Goal: Task Accomplishment & Management: Manage account settings

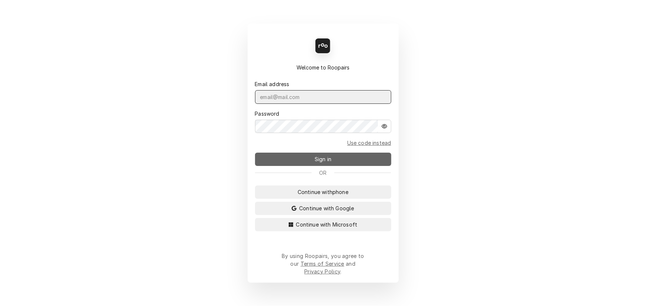
type input "sarah@claysrefrig.com"
click at [291, 156] on button "Sign in" at bounding box center [323, 159] width 136 height 13
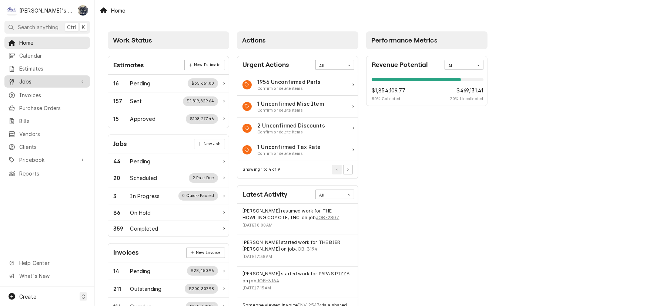
click at [60, 83] on span "Jobs" at bounding box center [47, 82] width 56 height 8
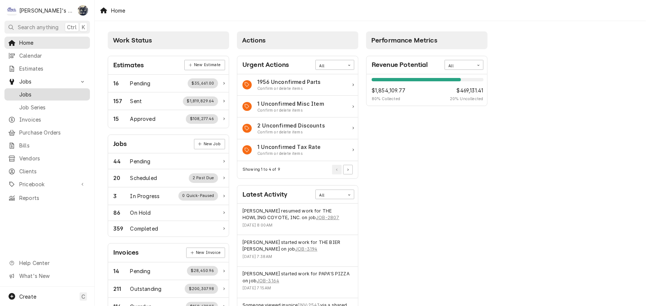
click at [60, 91] on span "Jobs" at bounding box center [52, 95] width 67 height 8
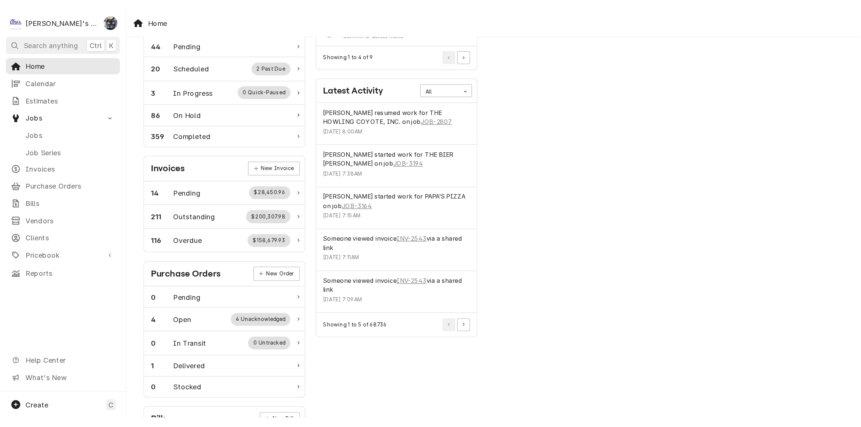
scroll to position [134, 0]
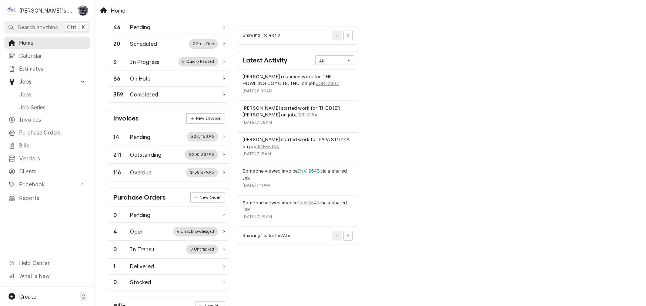
click at [308, 170] on link "INV-2543" at bounding box center [309, 171] width 22 height 7
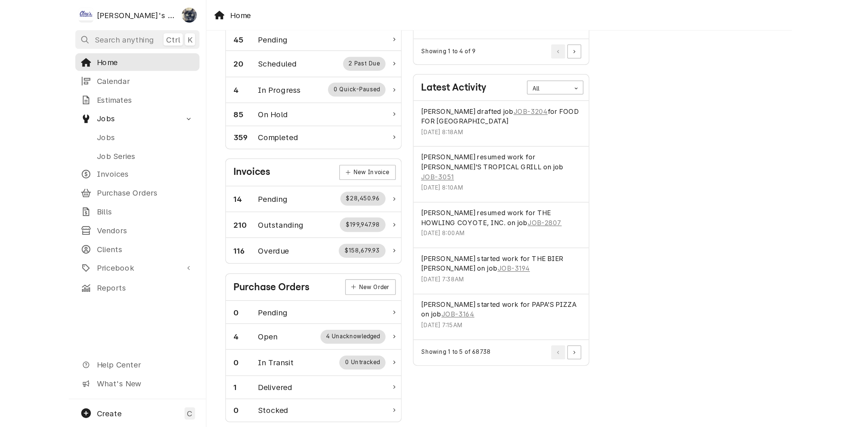
scroll to position [88, 0]
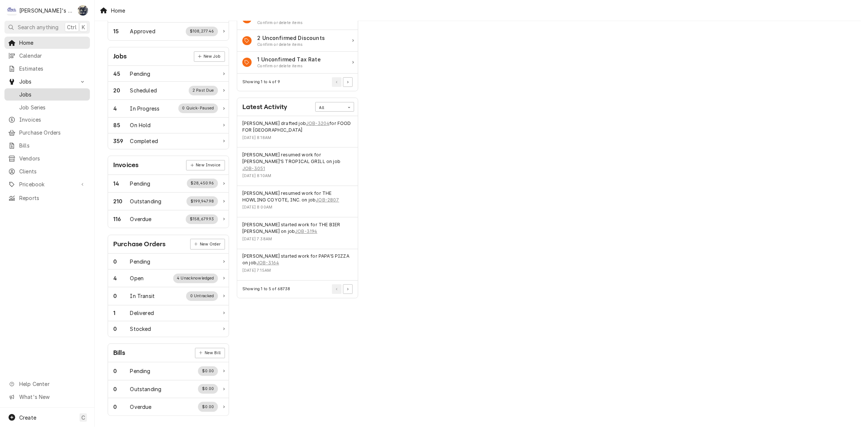
click at [78, 91] on span "Jobs" at bounding box center [52, 95] width 67 height 8
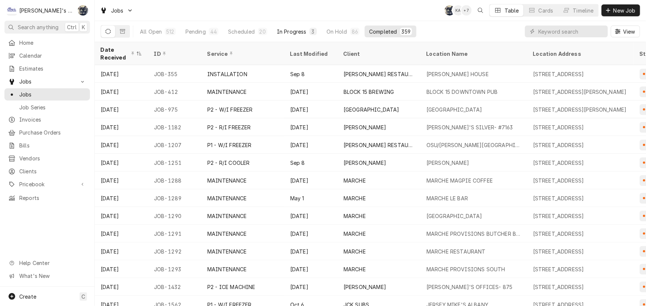
click at [296, 33] on div "In Progress" at bounding box center [292, 32] width 30 height 8
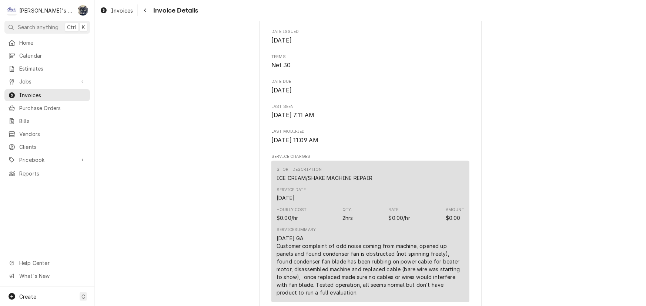
scroll to position [303, 0]
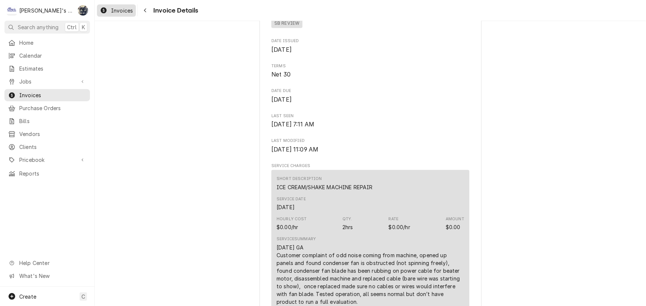
click at [114, 10] on span "Invoices" at bounding box center [122, 11] width 22 height 8
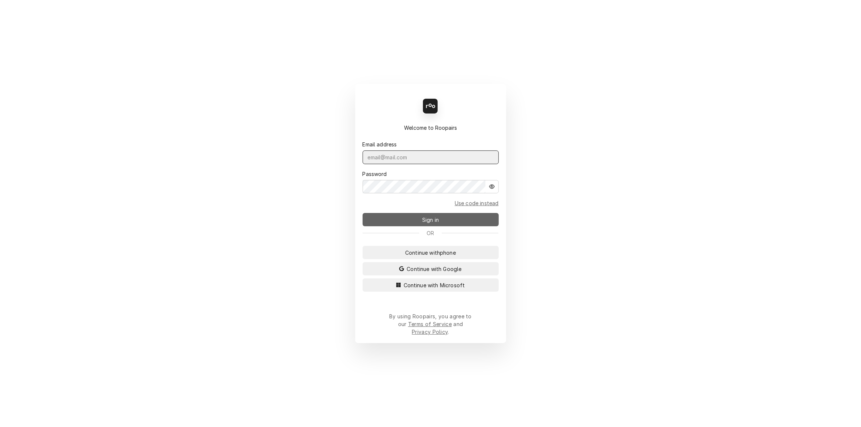
type input "[PERSON_NAME][EMAIL_ADDRESS][DOMAIN_NAME]"
click at [398, 225] on button "Sign in" at bounding box center [431, 219] width 136 height 13
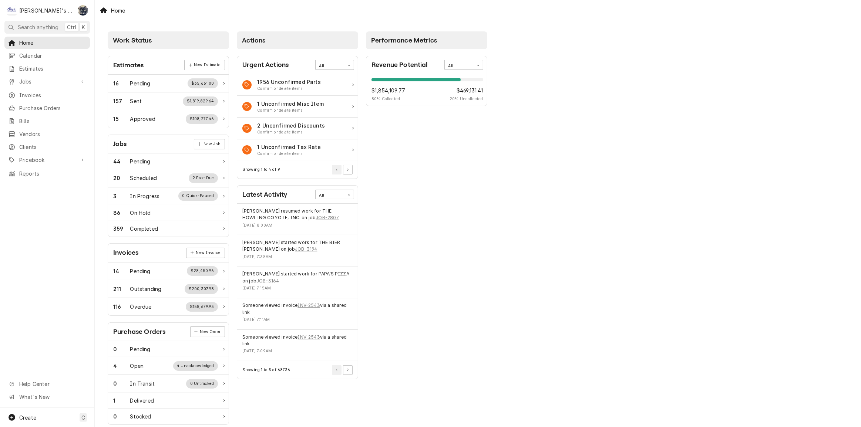
click at [439, 249] on div "Performance Metrics Revenue Potential All 80% $1,854,109.77 80 % Collected $469…" at bounding box center [426, 268] width 129 height 480
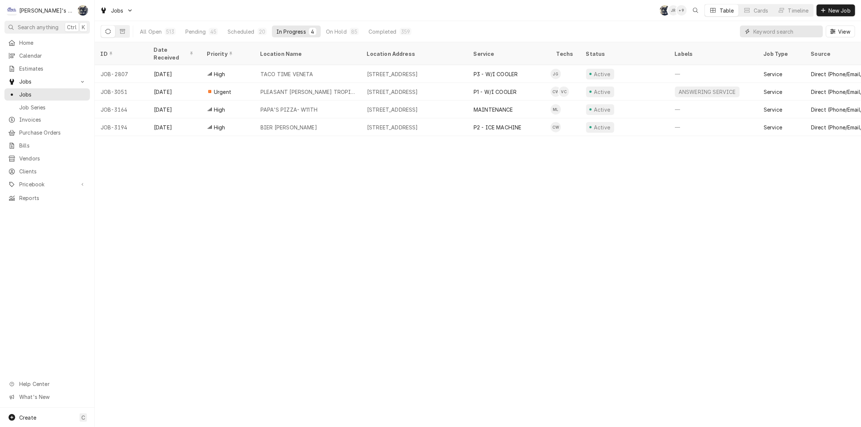
click at [810, 27] on input "Dynamic Content Wrapper" at bounding box center [786, 32] width 66 height 12
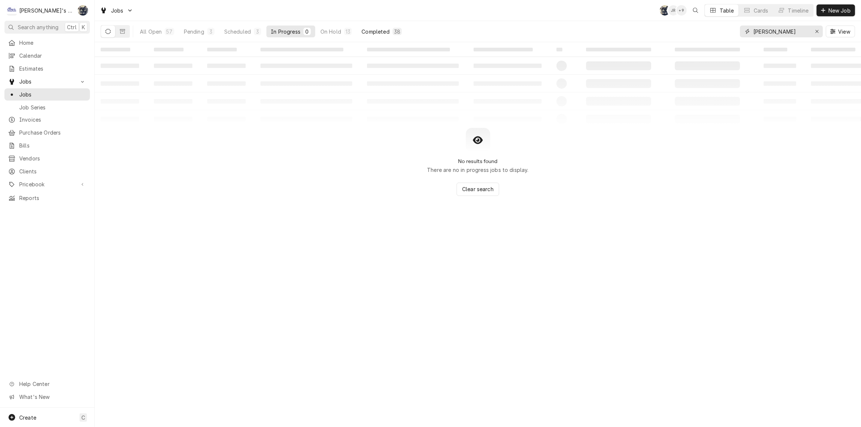
type input "STEVEN"
click at [373, 30] on div "Completed" at bounding box center [375, 32] width 28 height 8
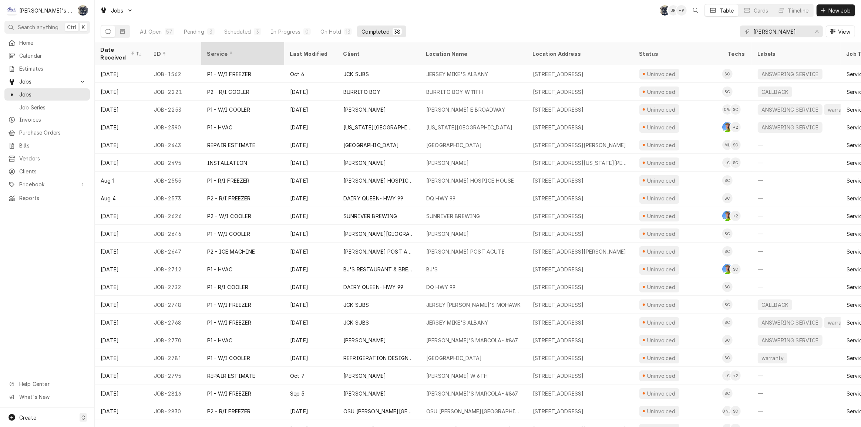
click at [229, 54] on div "Service" at bounding box center [242, 54] width 70 height 8
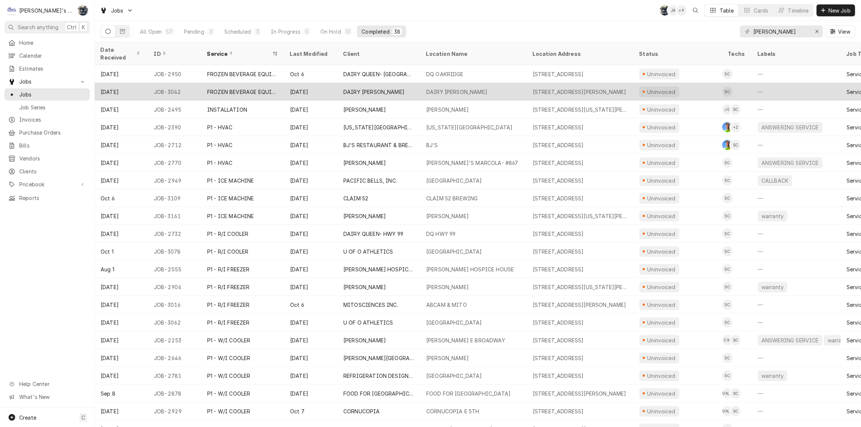
click at [256, 88] on div "FROZEN BEVERAGE EQUIP REPAIR" at bounding box center [242, 92] width 71 height 8
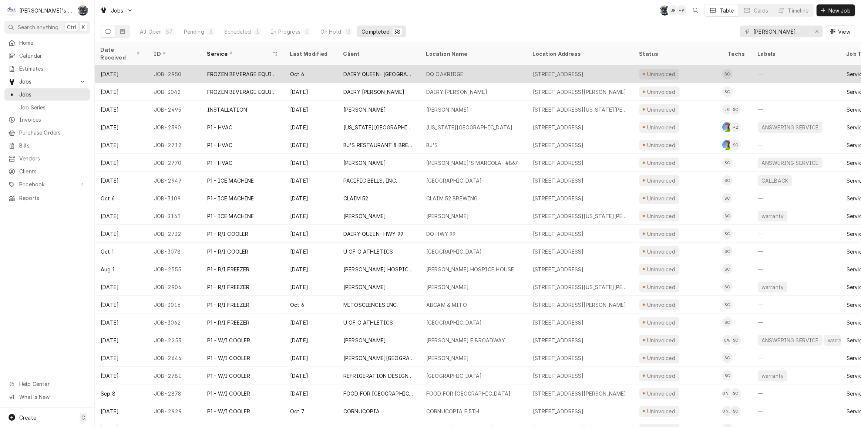
click at [397, 70] on div "DAIRY QUEEN- OAKRIDGE & RIVER RD" at bounding box center [378, 74] width 71 height 8
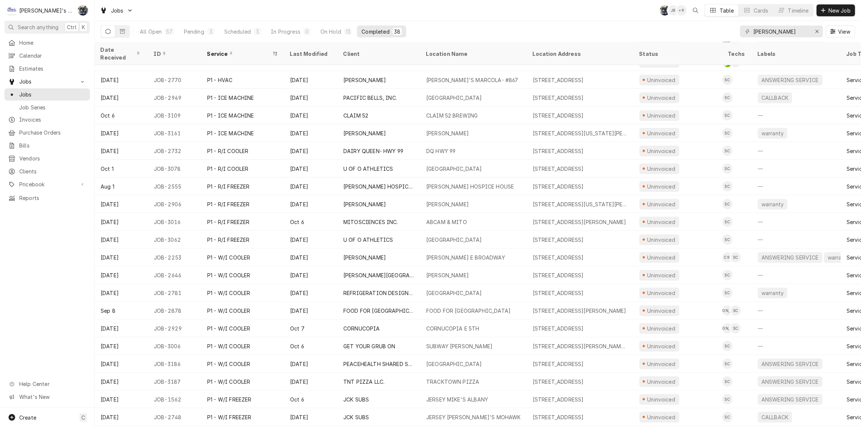
scroll to position [39, 0]
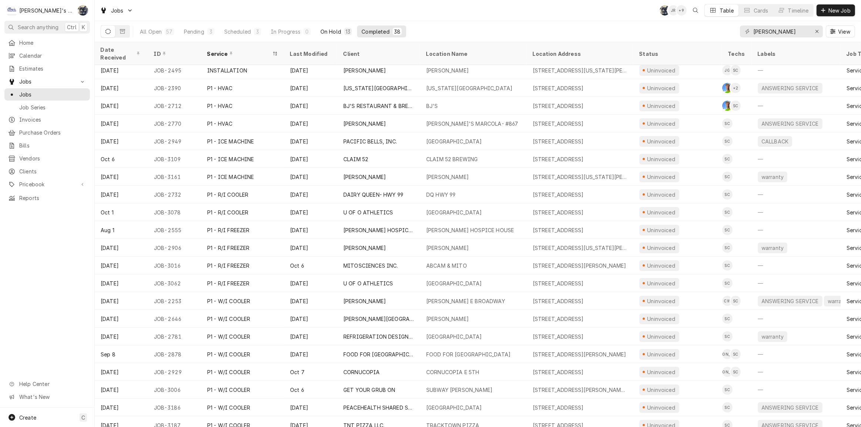
click at [336, 34] on div "On Hold" at bounding box center [330, 32] width 21 height 8
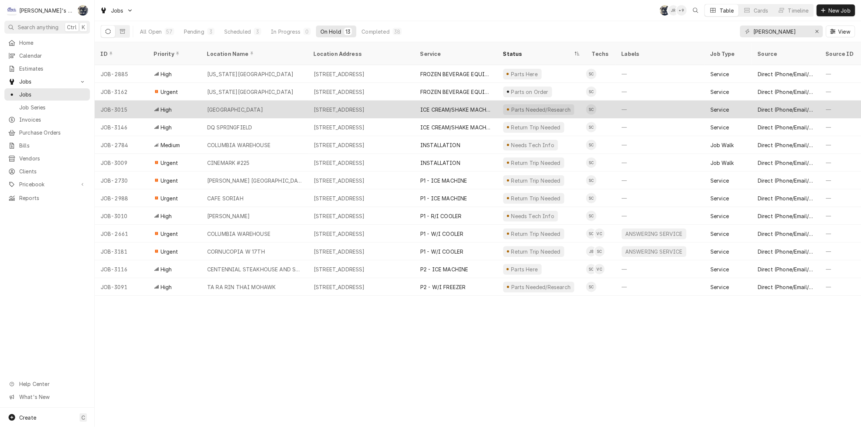
click at [429, 106] on div "ICE CREAM/SHAKE MACHINE REPAIR" at bounding box center [455, 110] width 71 height 8
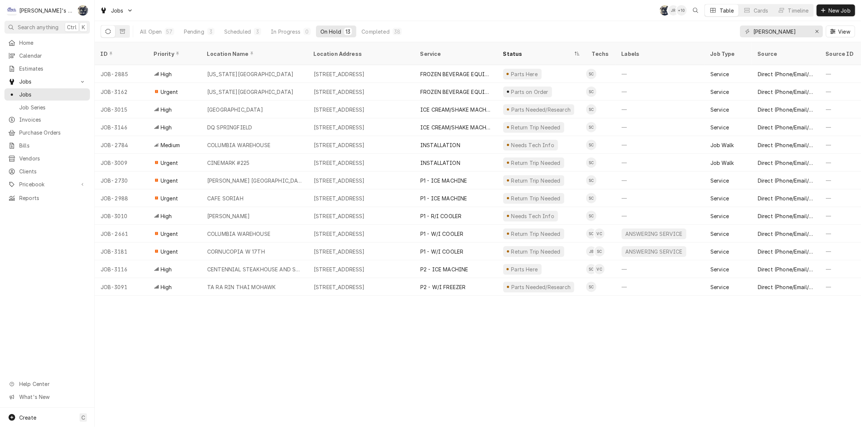
click at [448, 11] on div "Jobs SB JR + 10 Table Cards Timeline New Job" at bounding box center [478, 10] width 766 height 21
click at [45, 88] on link "Jobs" at bounding box center [46, 94] width 85 height 12
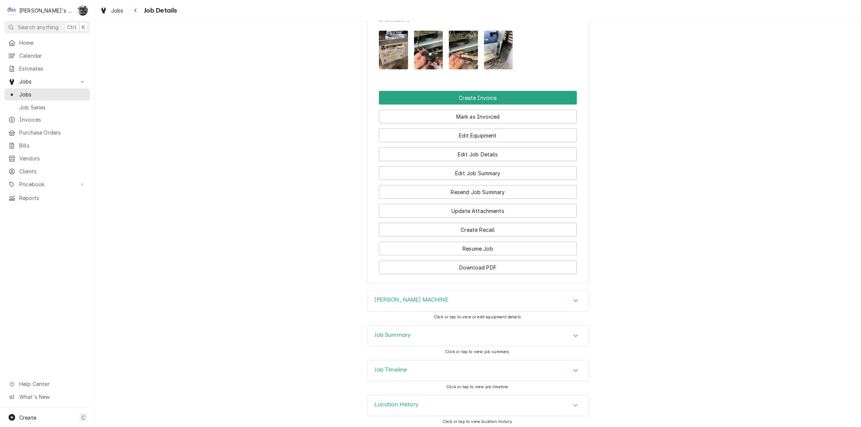
scroll to position [822, 0]
click at [391, 337] on div "Job Summary" at bounding box center [393, 335] width 36 height 9
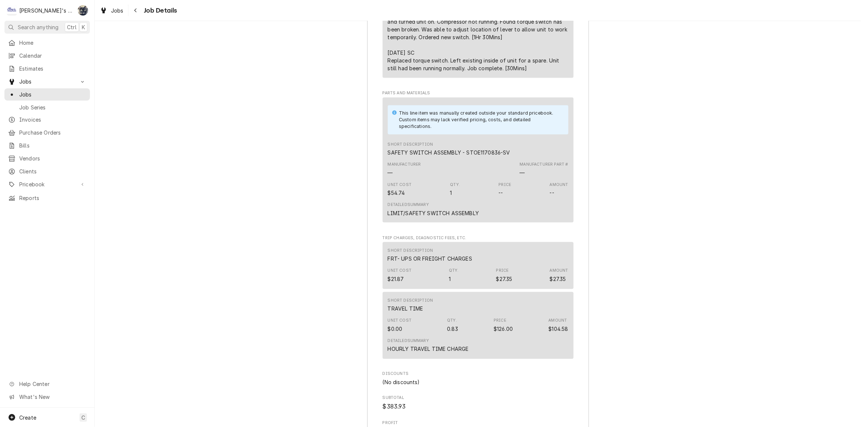
scroll to position [1394, 0]
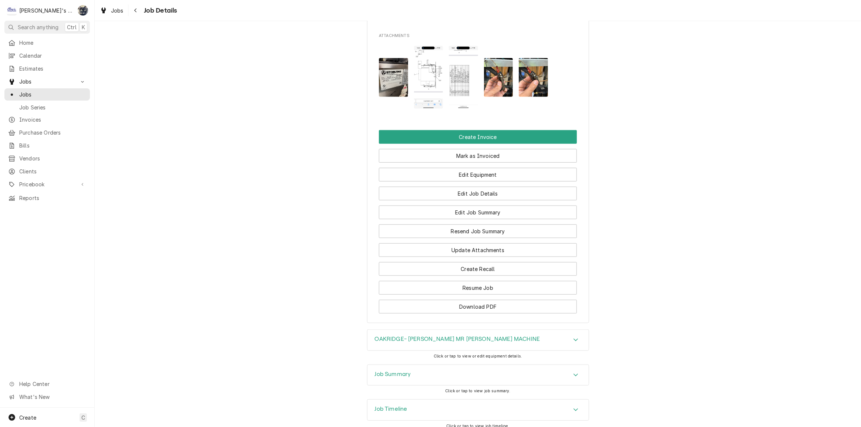
click at [425, 365] on div "Job Summary" at bounding box center [477, 375] width 221 height 21
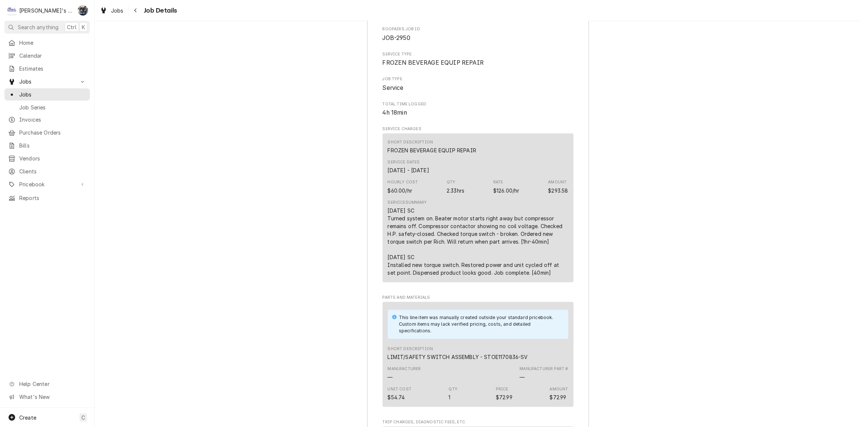
scroll to position [1162, 0]
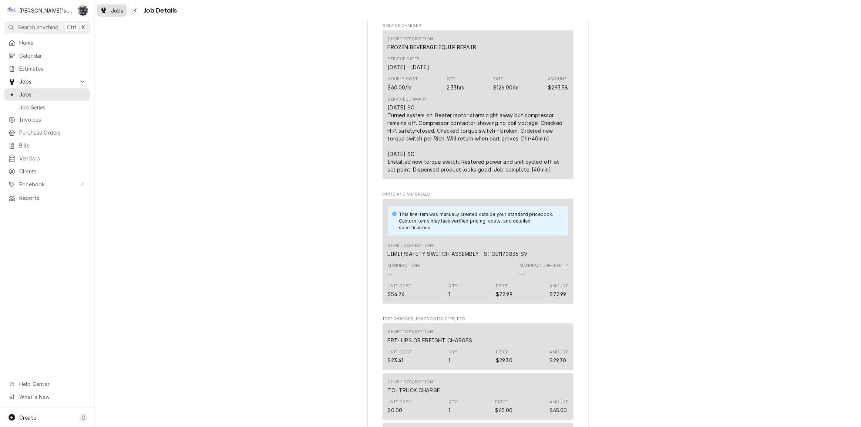
click at [102, 8] on icon "Dynamic Content Wrapper" at bounding box center [103, 10] width 4 height 6
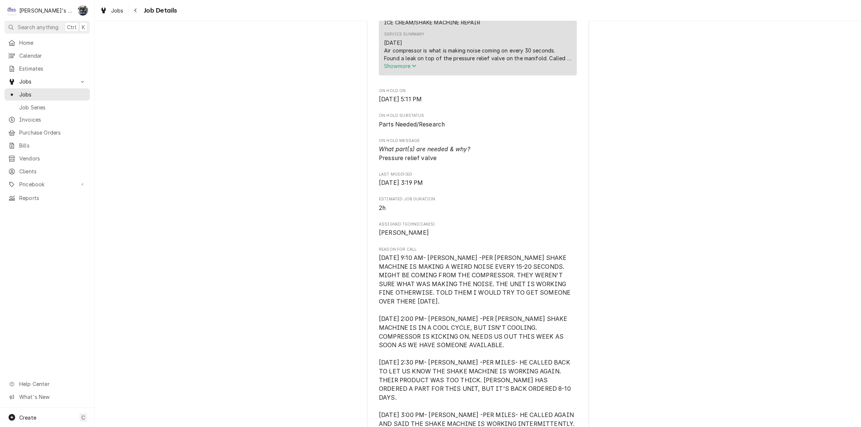
scroll to position [370, 0]
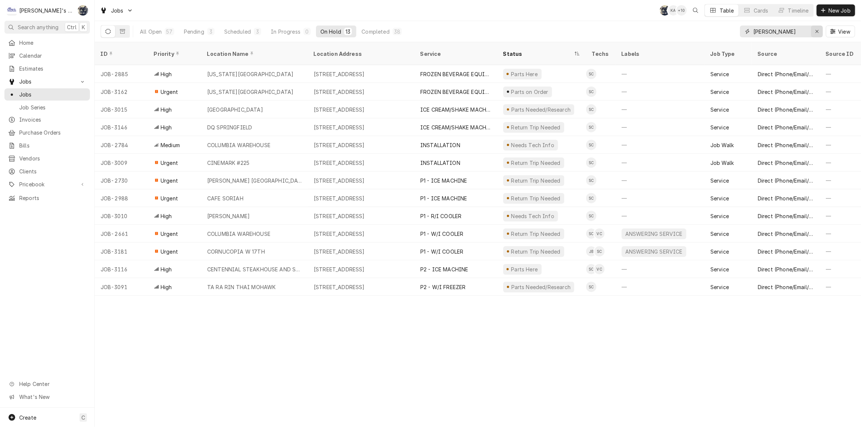
click at [815, 31] on icon "Erase input" at bounding box center [817, 31] width 4 height 5
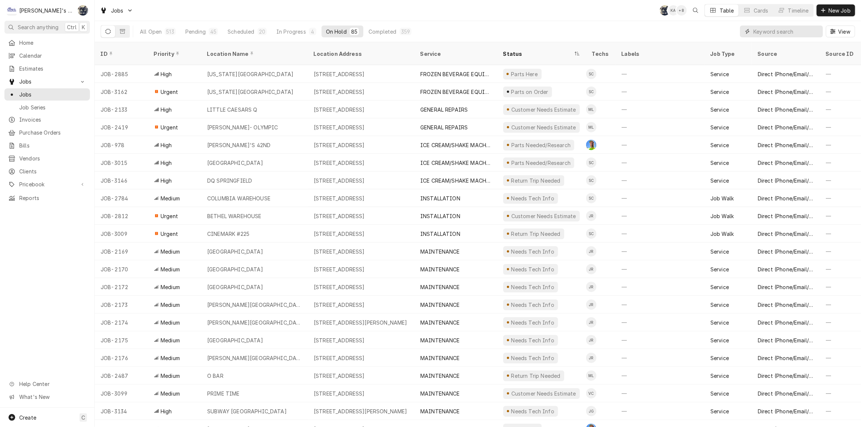
click at [765, 34] on input "Dynamic Content Wrapper" at bounding box center [786, 32] width 66 height 12
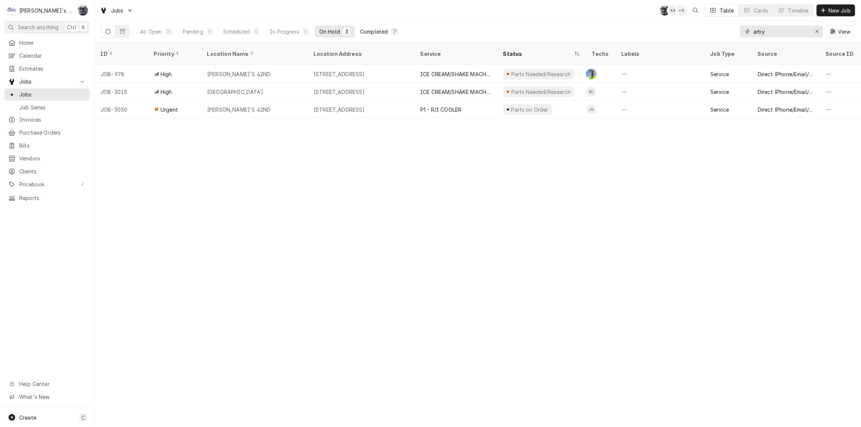
type input "arby"
click at [367, 33] on div "Completed" at bounding box center [374, 32] width 28 height 8
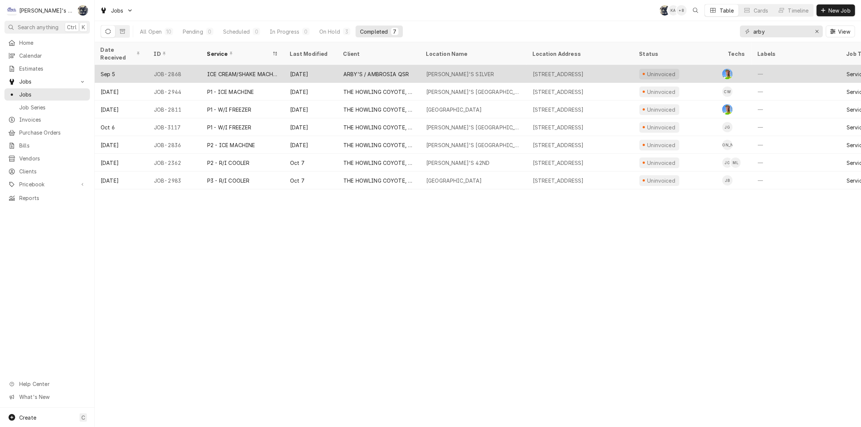
click at [378, 73] on div "ARBY'S / AMBROSIA QSR" at bounding box center [378, 74] width 83 height 18
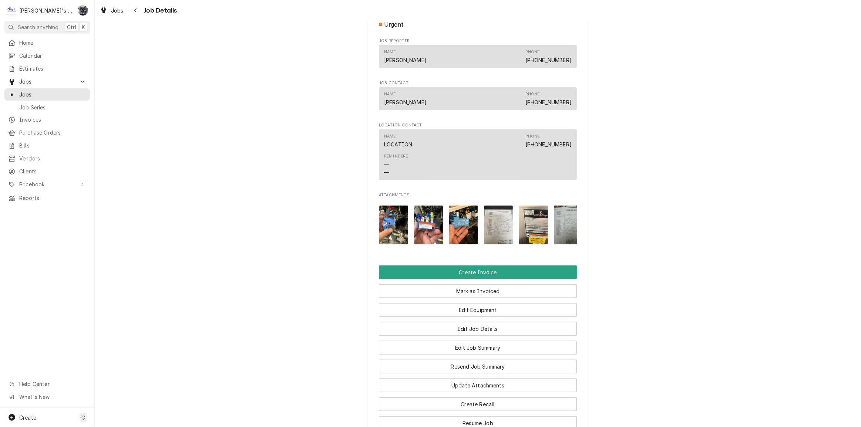
scroll to position [925, 0]
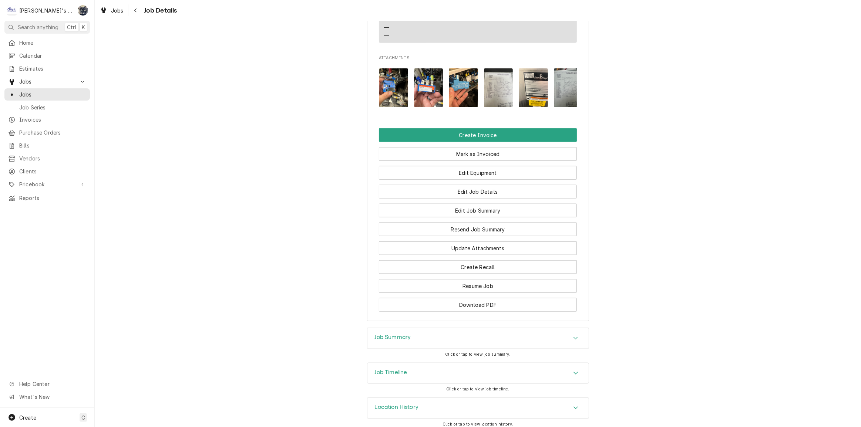
click at [466, 334] on div "Job Summary" at bounding box center [477, 338] width 221 height 21
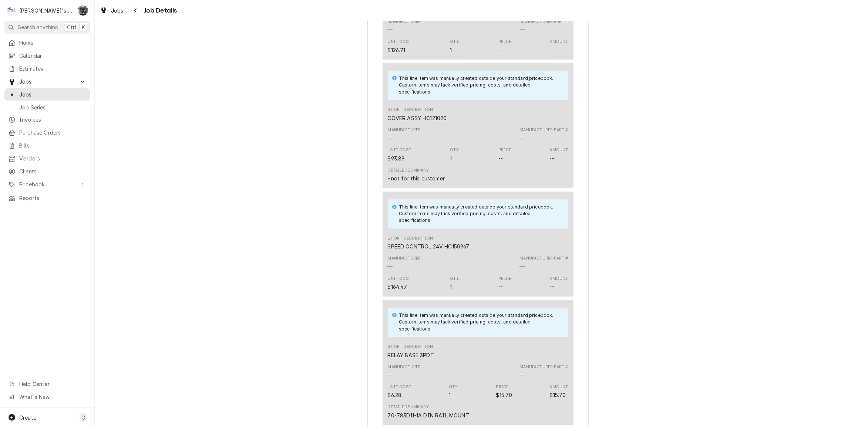
scroll to position [2169, 0]
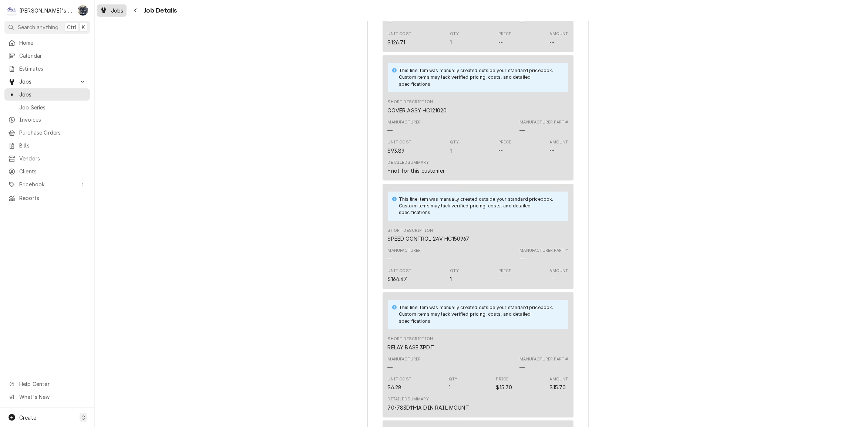
click at [113, 11] on span "Jobs" at bounding box center [117, 11] width 13 height 8
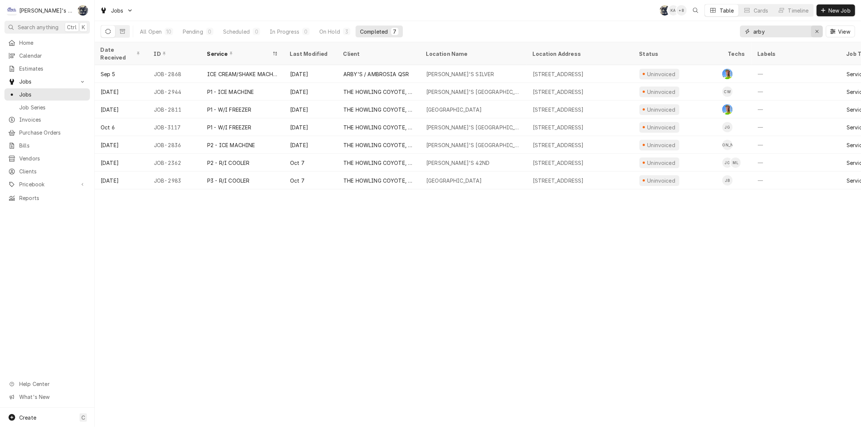
click at [814, 33] on div "Erase input" at bounding box center [816, 31] width 7 height 7
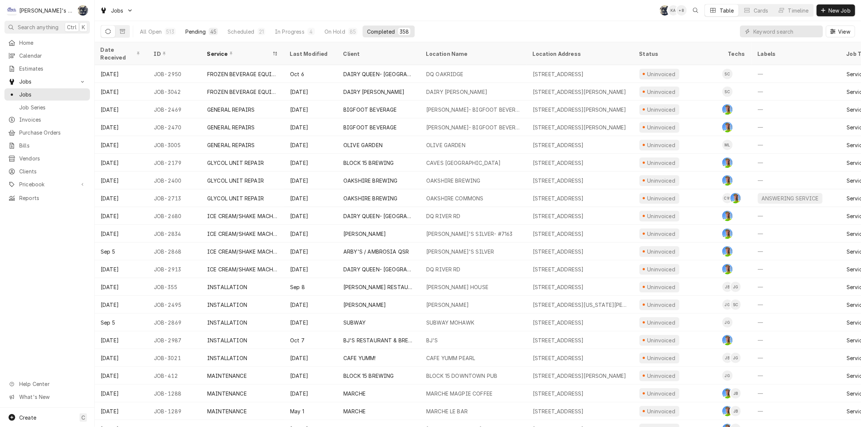
click at [200, 33] on div "Pending" at bounding box center [195, 32] width 20 height 8
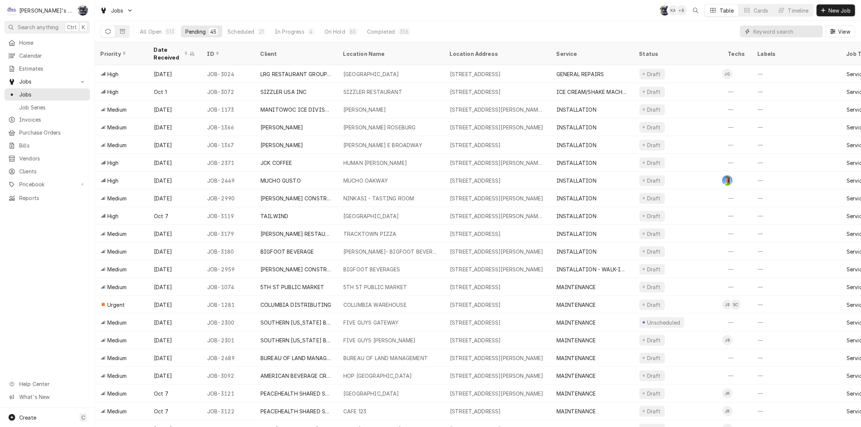
click at [771, 35] on input "Dynamic Content Wrapper" at bounding box center [786, 32] width 66 height 12
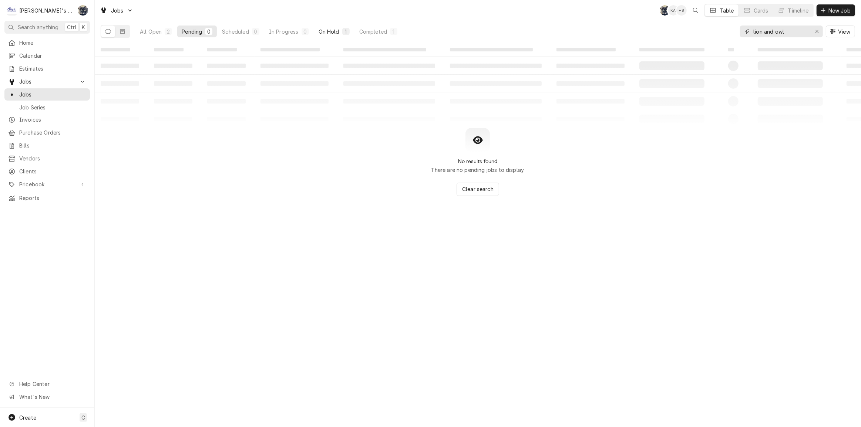
type input "lion and owl"
click at [344, 32] on div "1" at bounding box center [346, 32] width 4 height 8
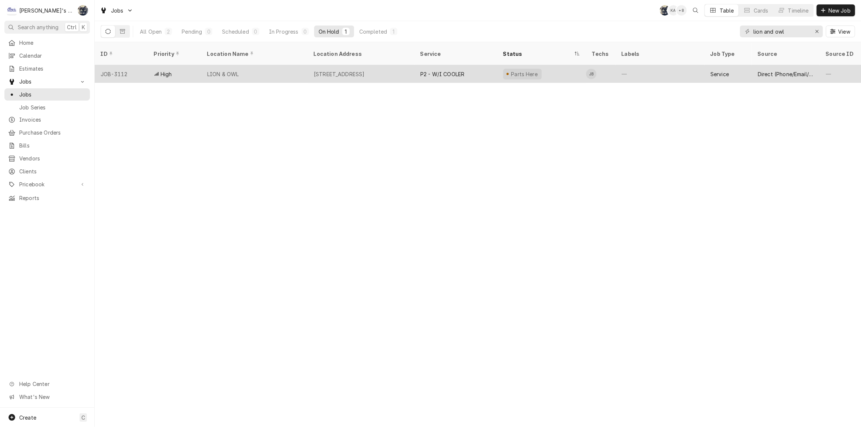
click at [360, 70] on div "60 E 11TH AVE, EUGENE, OR 97401" at bounding box center [339, 74] width 51 height 8
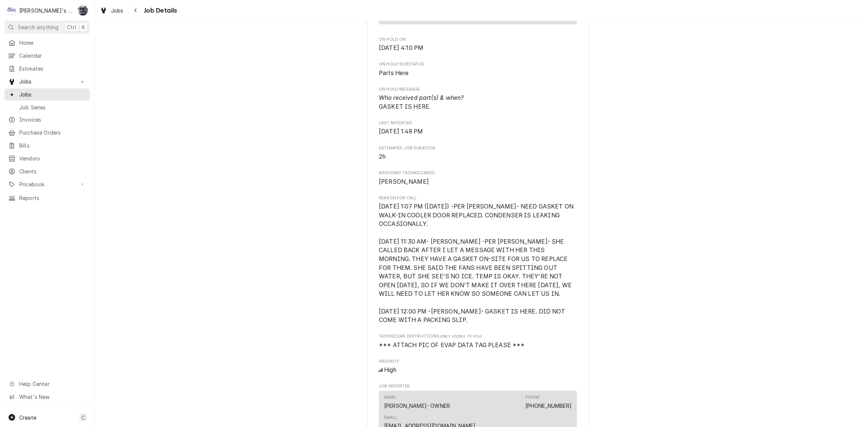
scroll to position [706, 0]
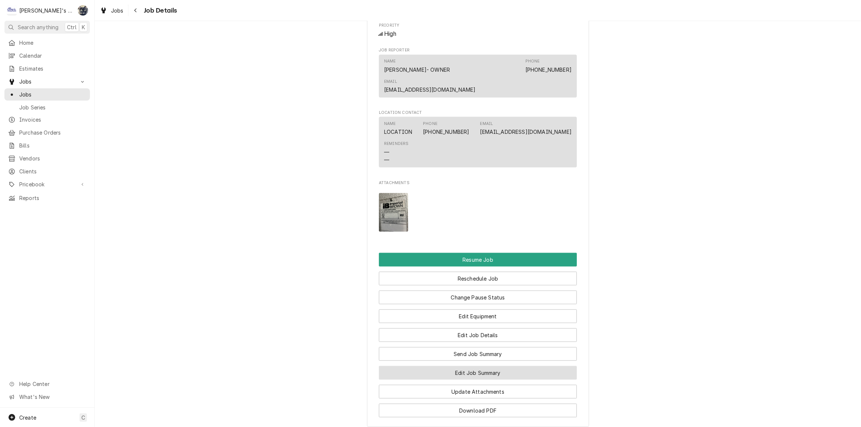
click at [454, 366] on button "Edit Job Summary" at bounding box center [478, 373] width 198 height 14
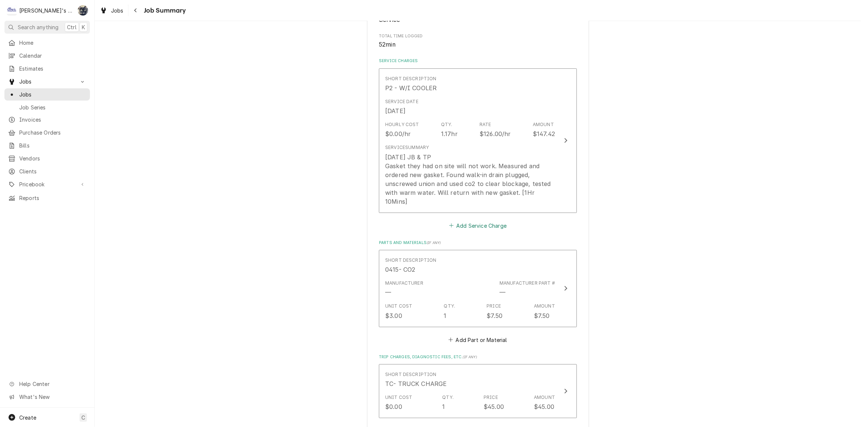
scroll to position [235, 0]
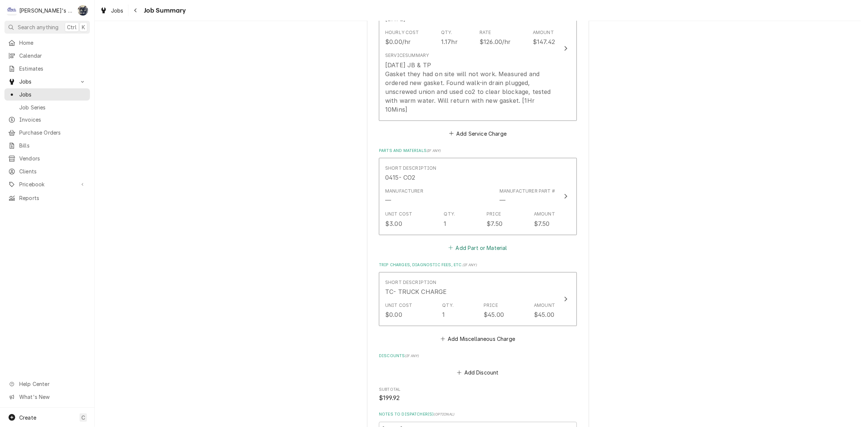
click at [467, 243] on button "Add Part or Material" at bounding box center [477, 248] width 61 height 10
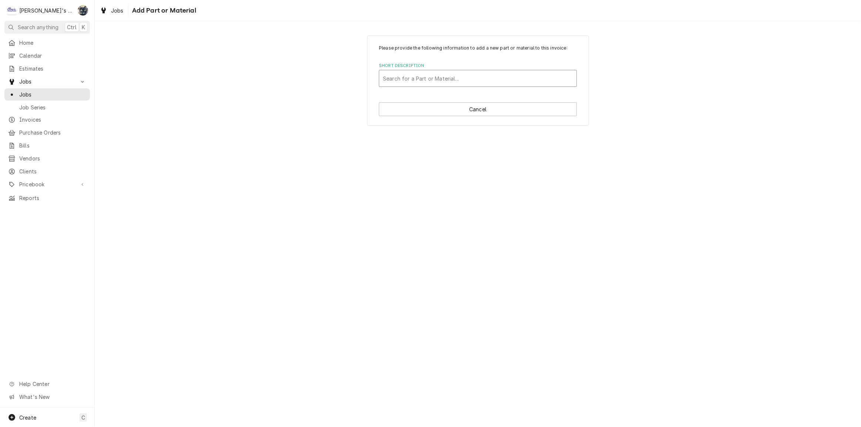
click at [407, 78] on div "Short Description" at bounding box center [478, 78] width 190 height 13
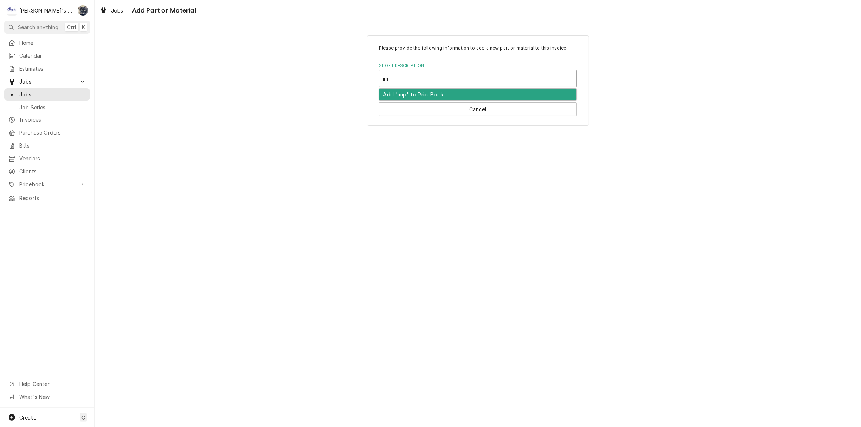
type input "i"
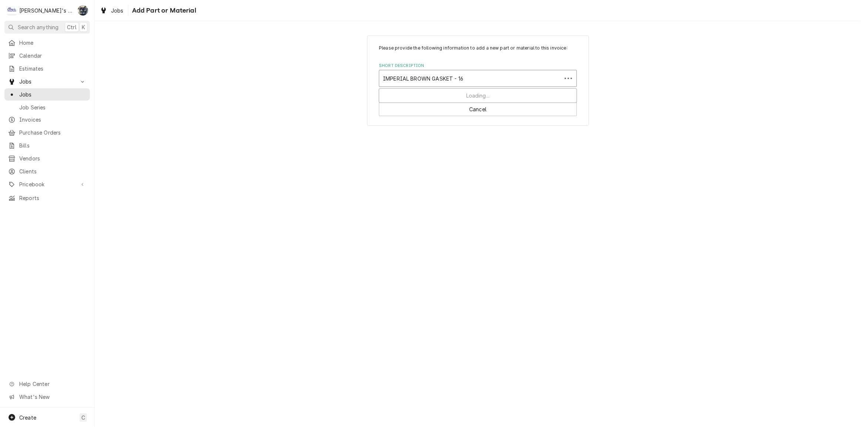
type input "IMPERIAL BROWN GASKET - 165"
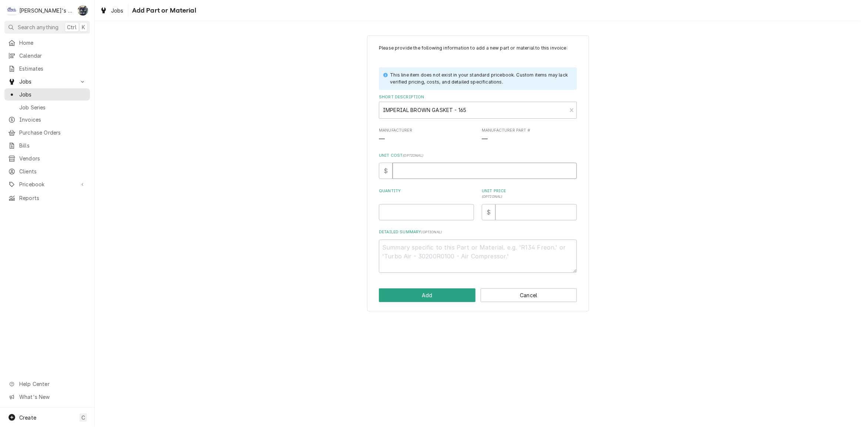
type textarea "x"
type input "1"
type textarea "x"
type input "11"
type textarea "x"
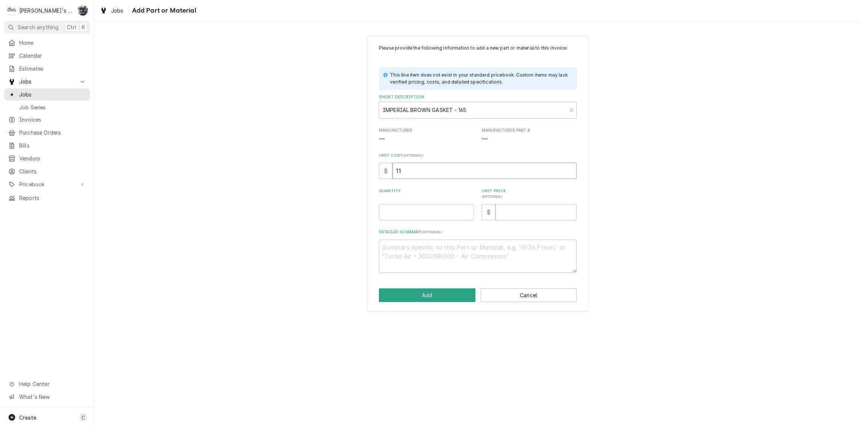
type input "115"
type textarea "x"
type input "115.7"
type textarea "x"
type input "115.70"
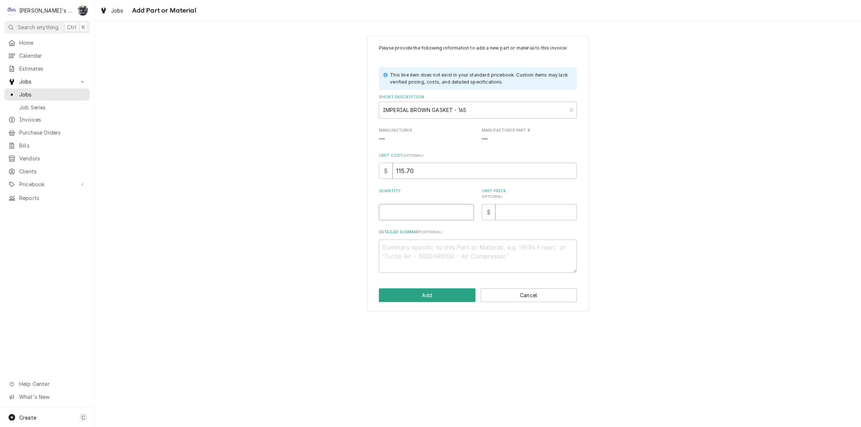
type textarea "x"
type input "1"
type textarea "x"
type input "2"
type textarea "x"
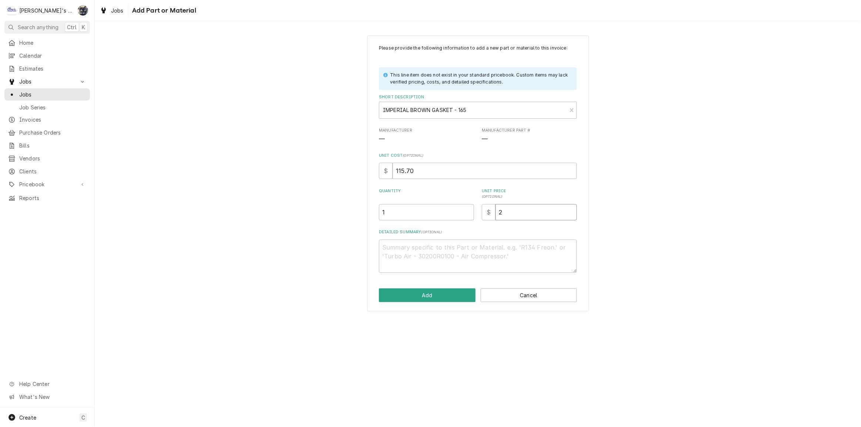
type input "24"
type textarea "x"
type input "242"
type textarea "x"
type input "242.9"
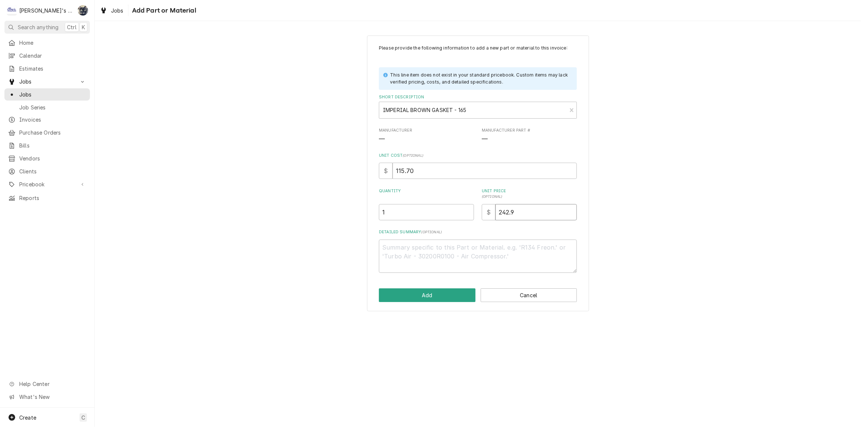
type textarea "x"
type input "242.97"
click at [428, 292] on button "Add" at bounding box center [427, 296] width 97 height 14
type textarea "x"
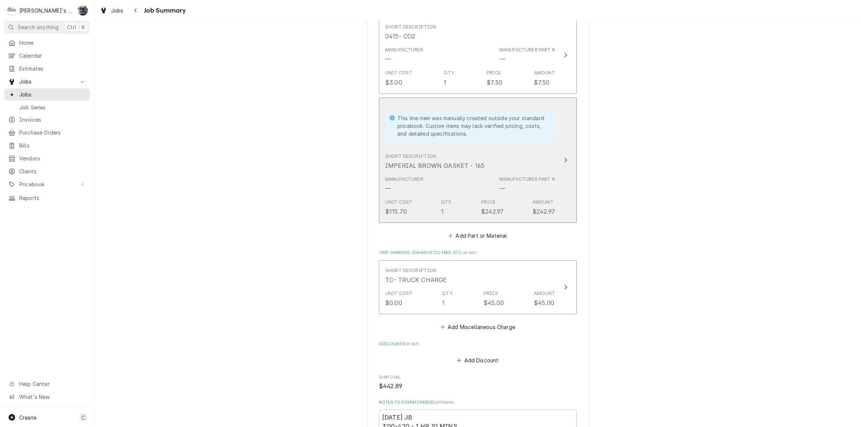
scroll to position [437, 0]
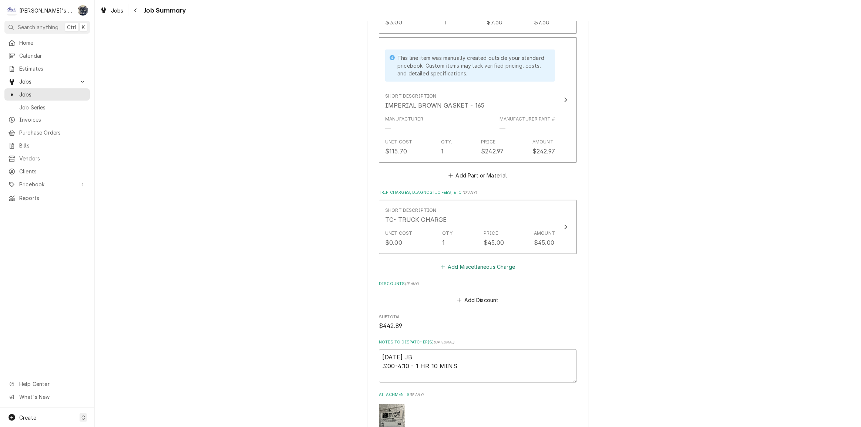
click at [465, 262] on button "Add Miscellaneous Charge" at bounding box center [477, 267] width 77 height 10
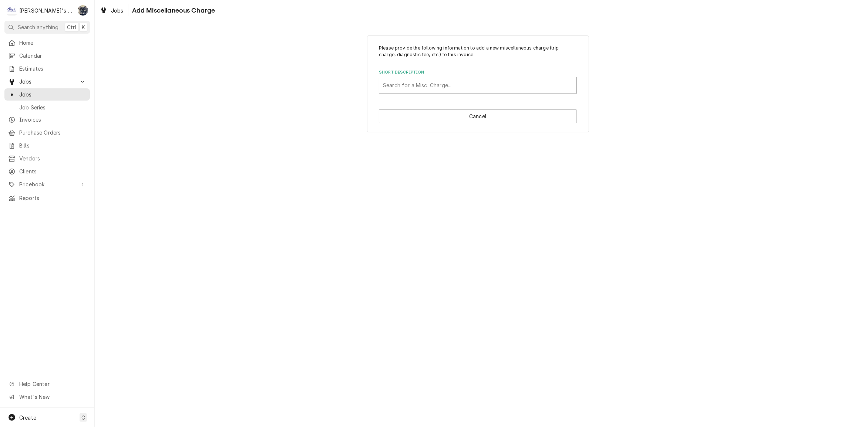
click at [417, 78] on div "Search for a Misc. Charge..." at bounding box center [477, 85] width 197 height 16
type input "FRE"
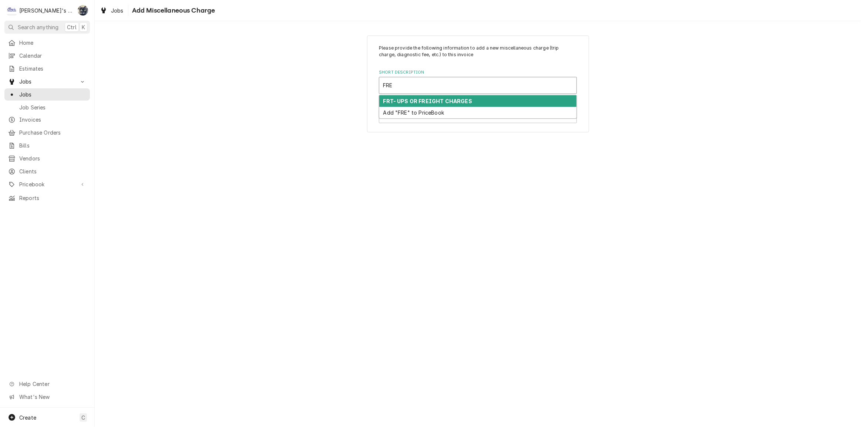
click at [414, 103] on strong "FRT- UPS OR FREIGHT CHARGES" at bounding box center [427, 101] width 89 height 6
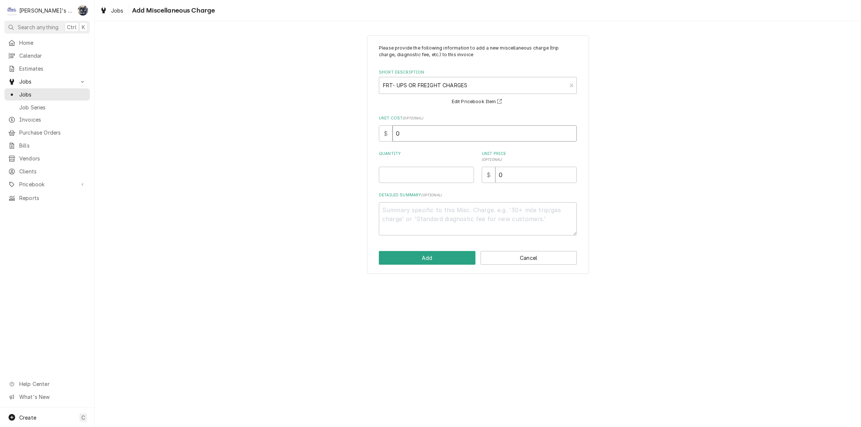
click at [422, 134] on input "0" at bounding box center [485, 133] width 184 height 16
type textarea "x"
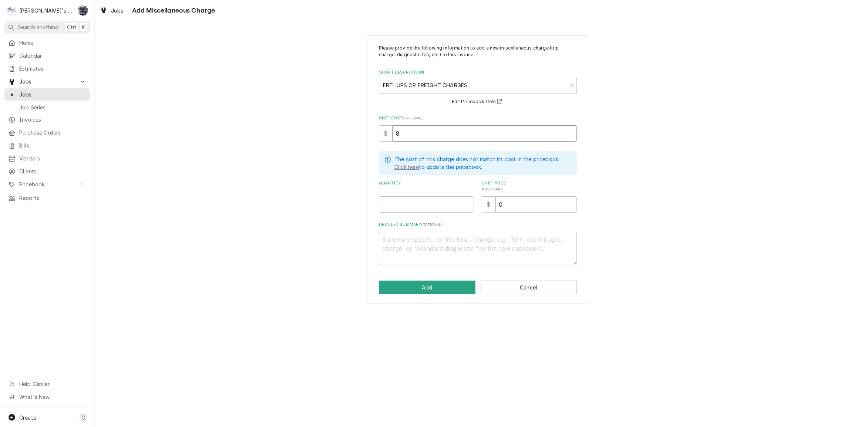
type input "8"
type textarea "x"
type input "1"
type textarea "x"
type input "1"
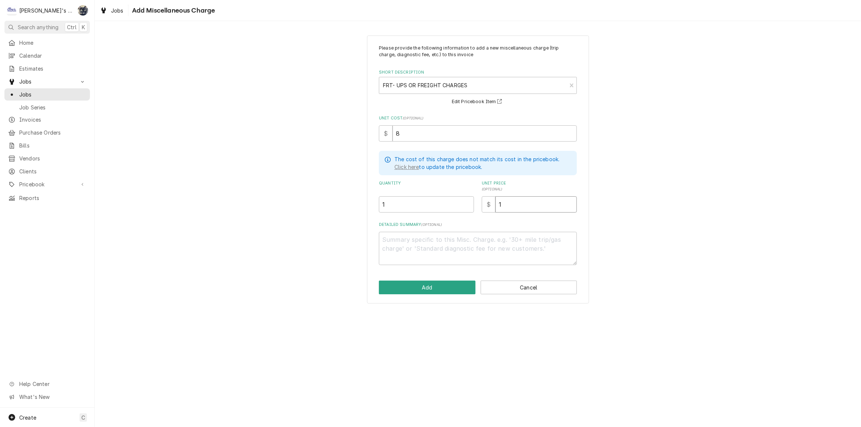
type textarea "x"
type input "10"
type textarea "x"
type input "10.0"
type textarea "x"
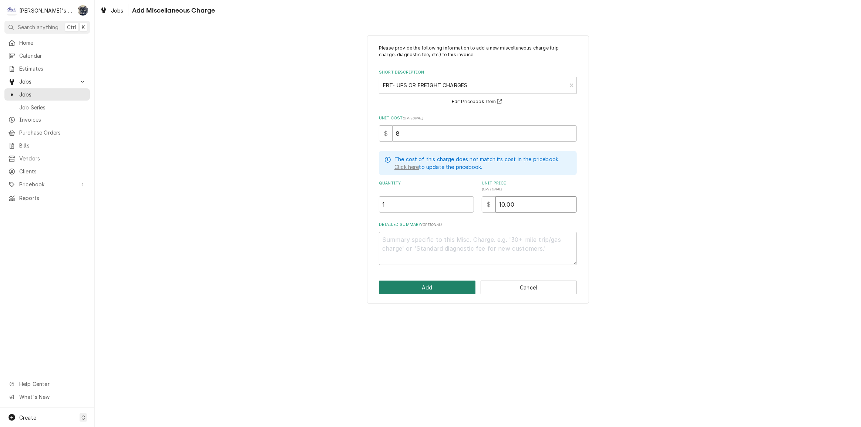
type input "10.00"
click at [420, 291] on button "Add" at bounding box center [427, 288] width 97 height 14
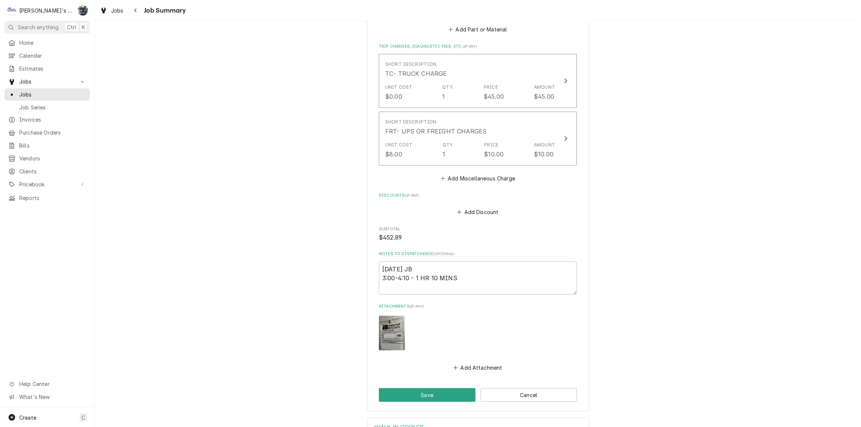
scroll to position [633, 0]
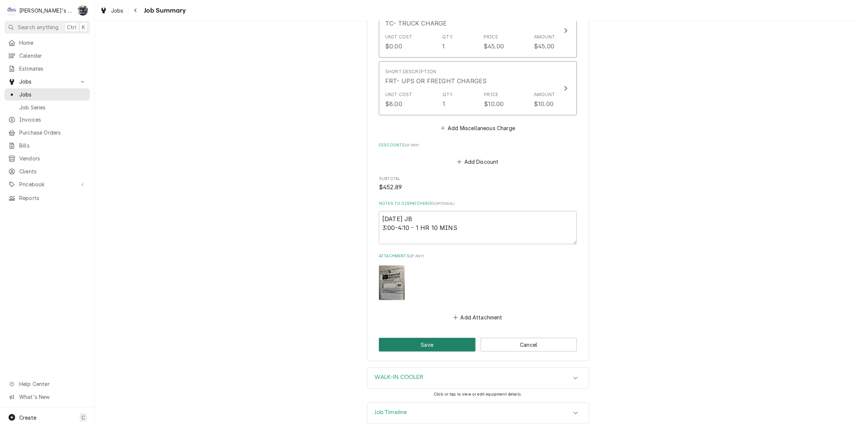
click at [432, 338] on button "Save" at bounding box center [427, 345] width 97 height 14
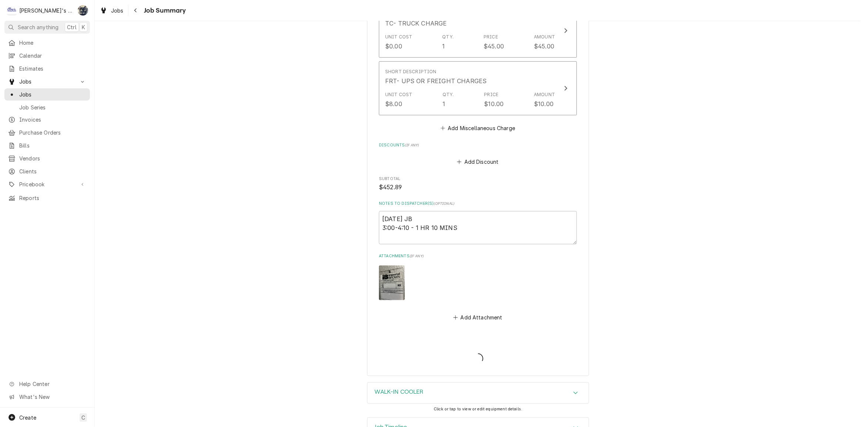
type textarea "x"
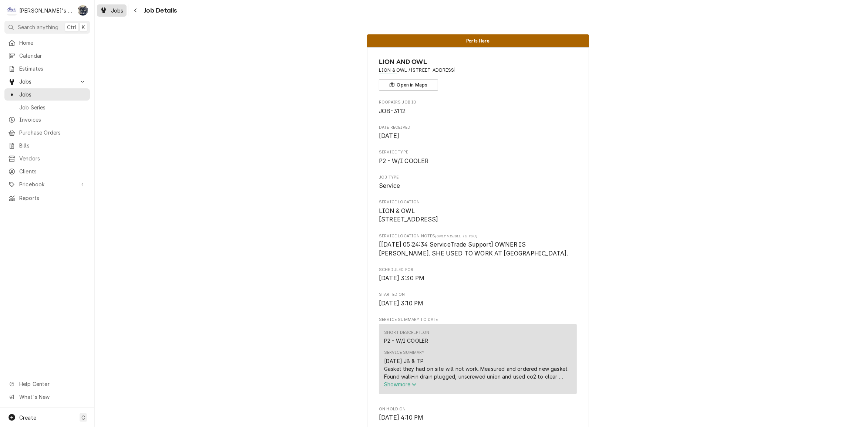
click at [107, 9] on div "Dynamic Content Wrapper" at bounding box center [103, 10] width 7 height 9
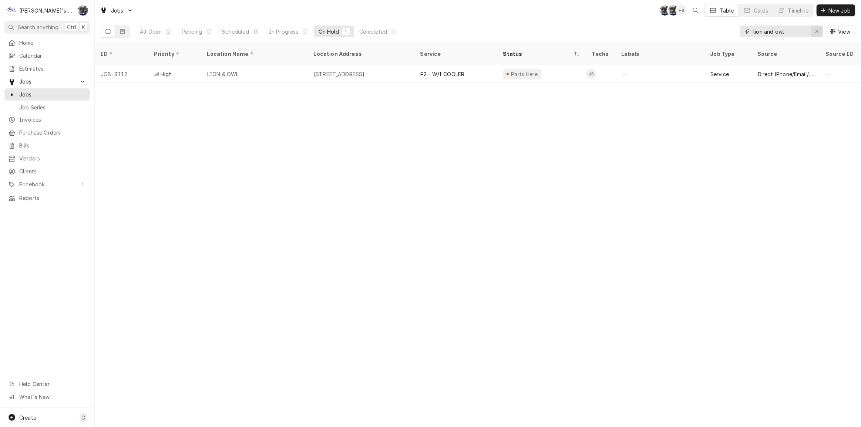
click at [817, 32] on icon "Erase input" at bounding box center [817, 31] width 4 height 5
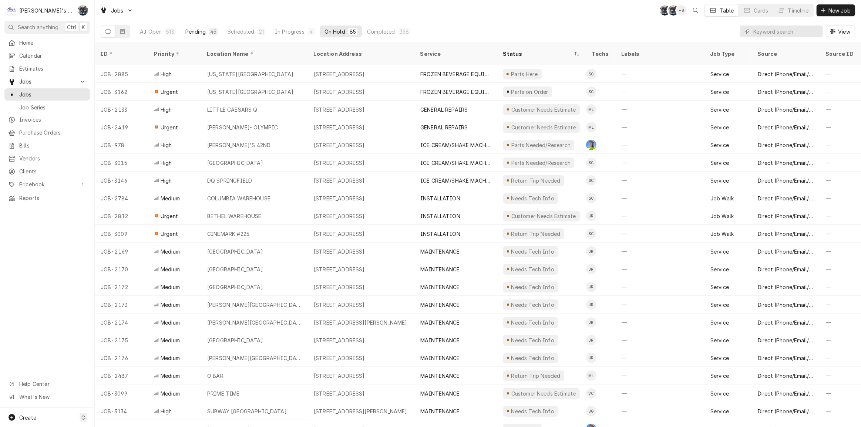
click at [217, 34] on button "Pending 45" at bounding box center [201, 32] width 41 height 12
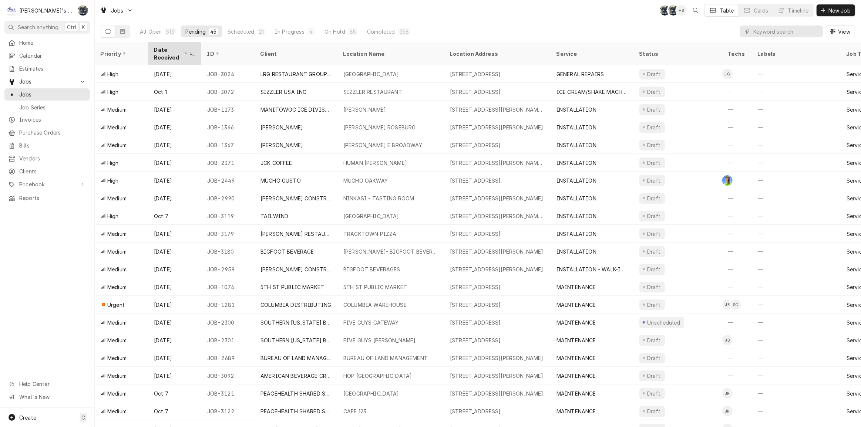
click at [171, 50] on div "Date Received" at bounding box center [171, 54] width 34 height 16
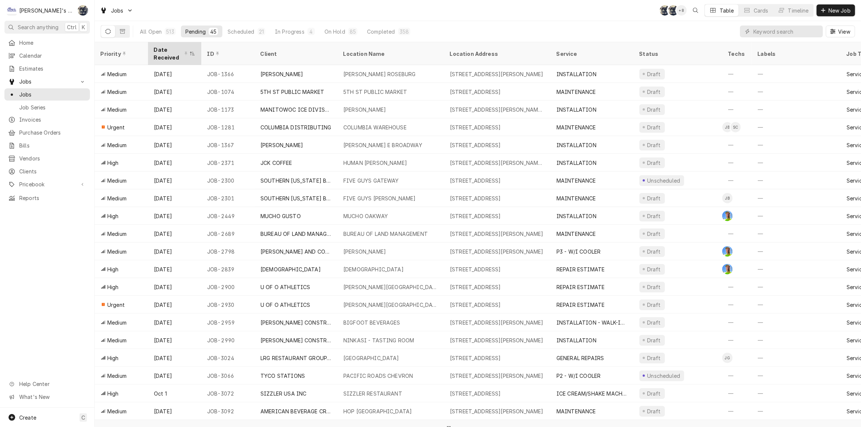
click at [170, 50] on div "Date Received" at bounding box center [171, 54] width 34 height 16
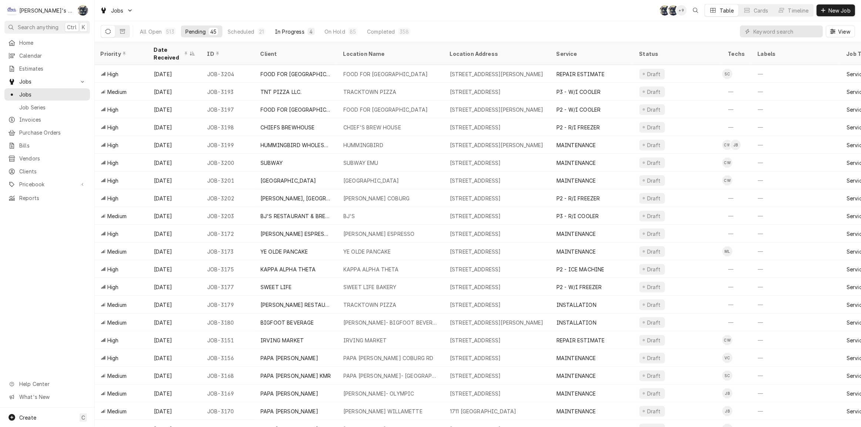
click at [307, 28] on div "4" at bounding box center [310, 31] width 7 height 7
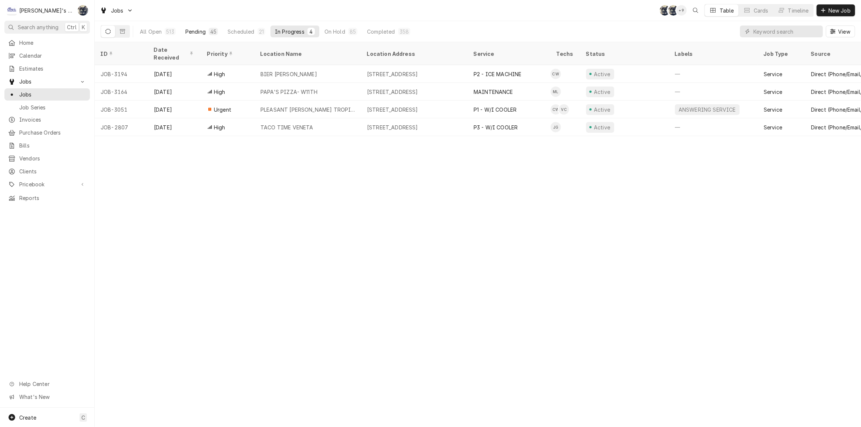
click at [195, 36] on button "Pending 45" at bounding box center [201, 32] width 41 height 12
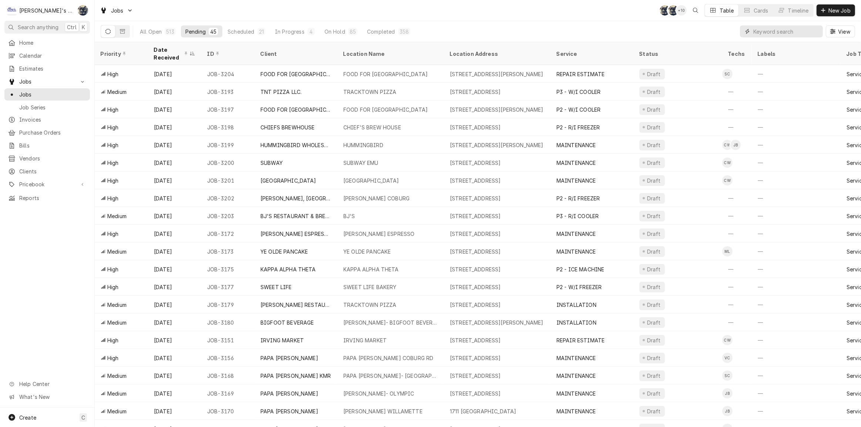
click at [781, 34] on input "Dynamic Content Wrapper" at bounding box center [786, 32] width 66 height 12
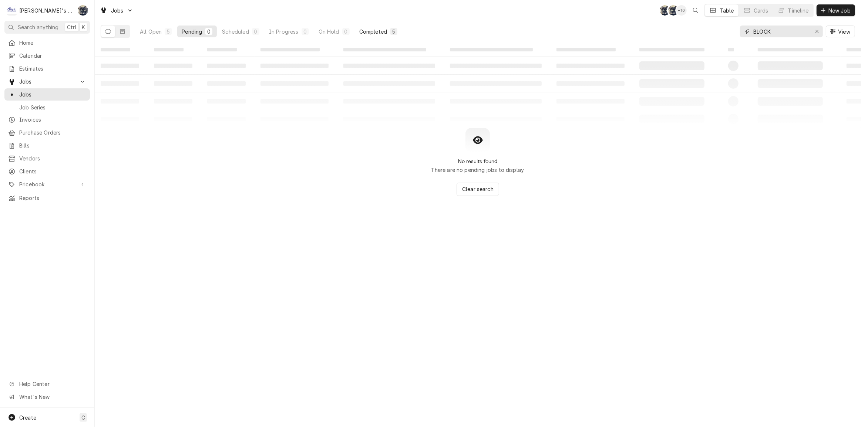
type input "BLOCK"
click at [368, 30] on div "Completed" at bounding box center [373, 32] width 28 height 8
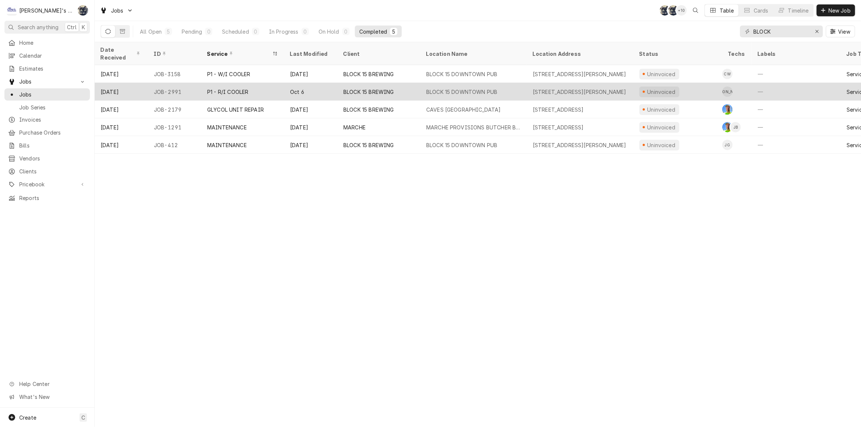
click at [568, 88] on div "300 SW JEFFERSON AVE, CORVALLIS, OR 97333" at bounding box center [580, 92] width 94 height 8
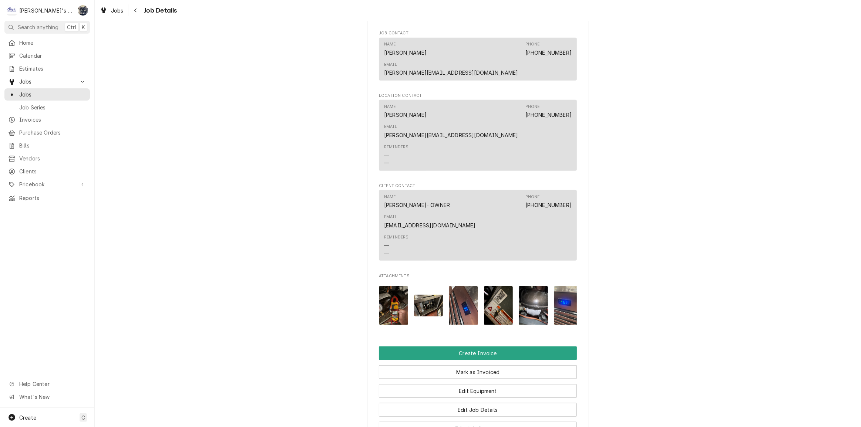
scroll to position [841, 0]
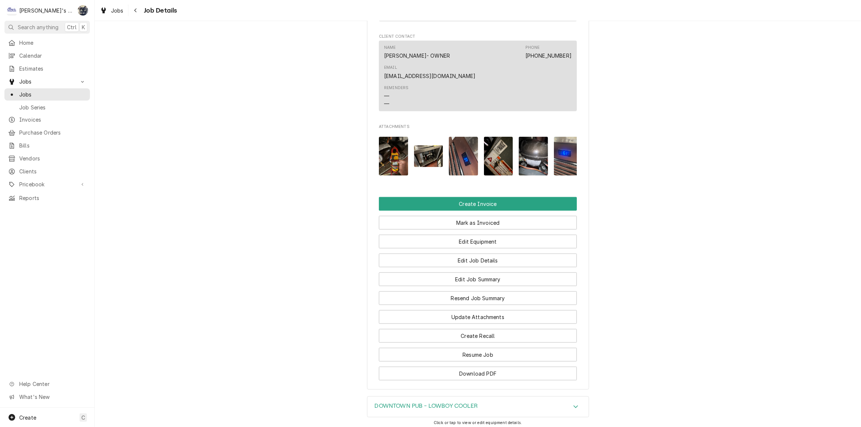
click at [498, 137] on img "Attachments" at bounding box center [498, 156] width 29 height 39
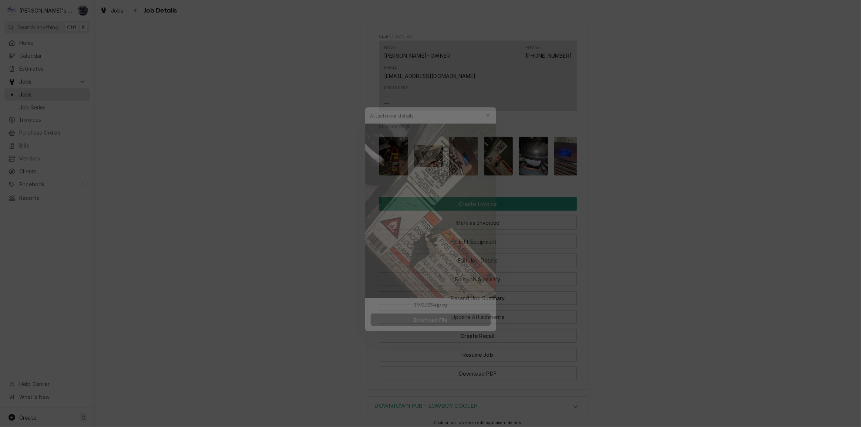
click at [444, 321] on span "Download File" at bounding box center [430, 323] width 39 height 8
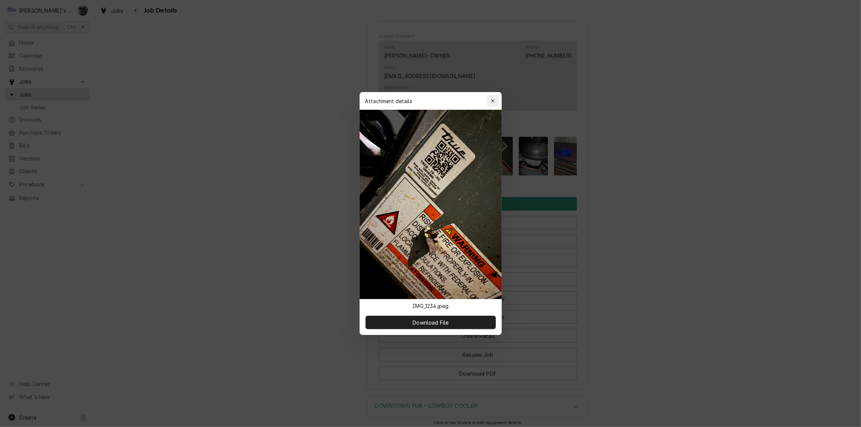
click at [493, 100] on icon "button" at bounding box center [493, 100] width 4 height 5
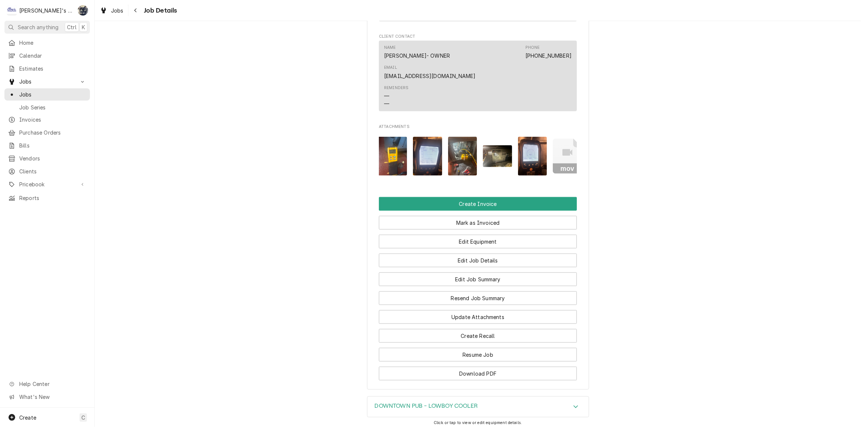
scroll to position [0, 326]
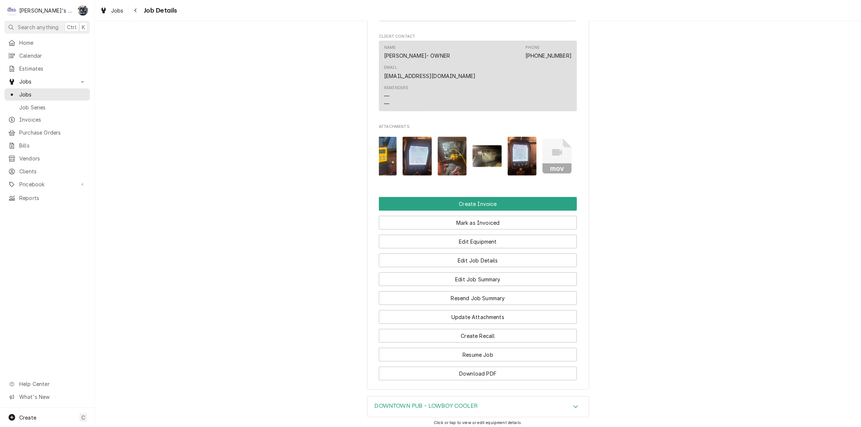
click at [494, 145] on img "Attachments" at bounding box center [486, 156] width 29 height 22
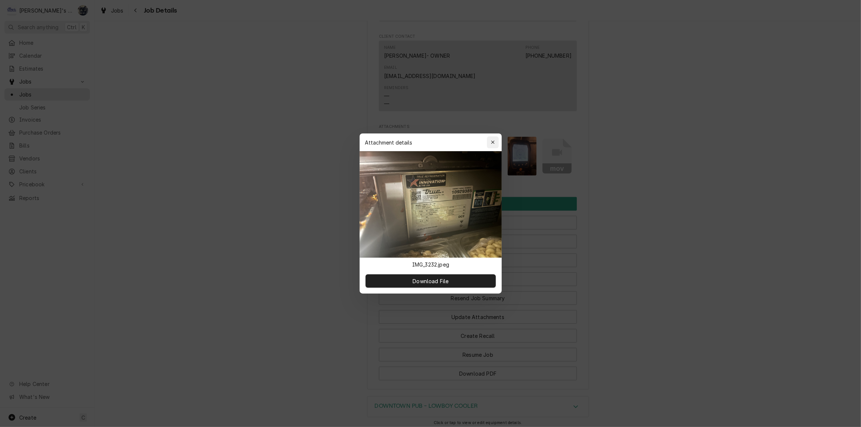
click at [492, 142] on icon "button" at bounding box center [492, 142] width 3 height 3
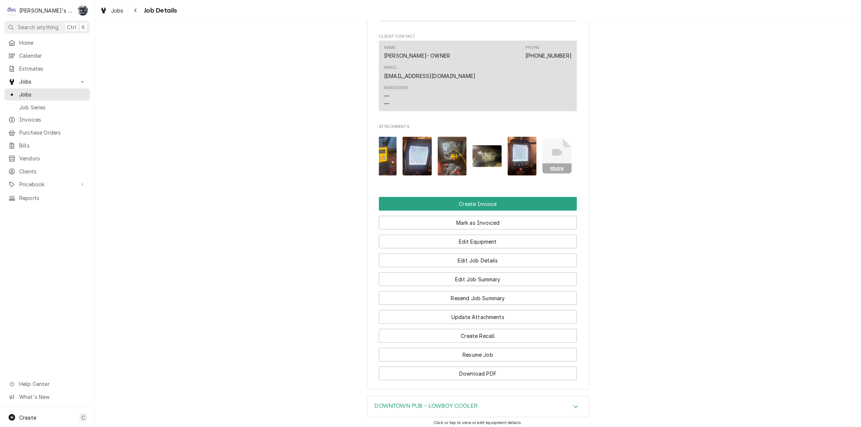
click at [484, 145] on img "Attachments" at bounding box center [486, 156] width 29 height 22
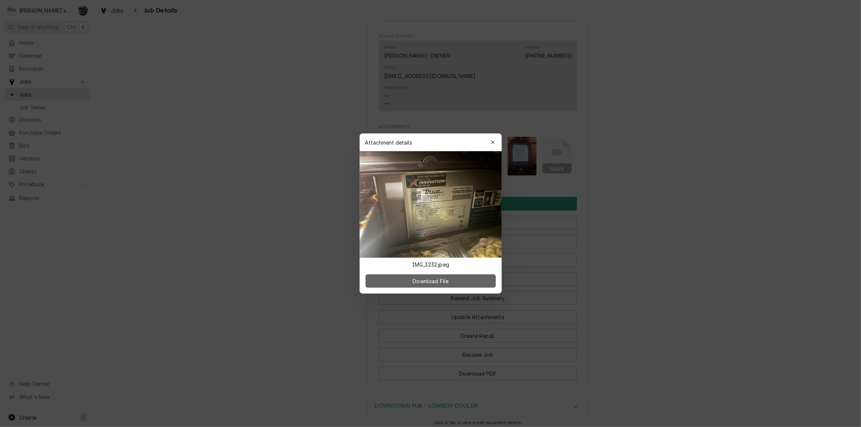
click at [454, 281] on button "Download File" at bounding box center [431, 281] width 130 height 13
click at [492, 144] on icon "button" at bounding box center [493, 142] width 4 height 5
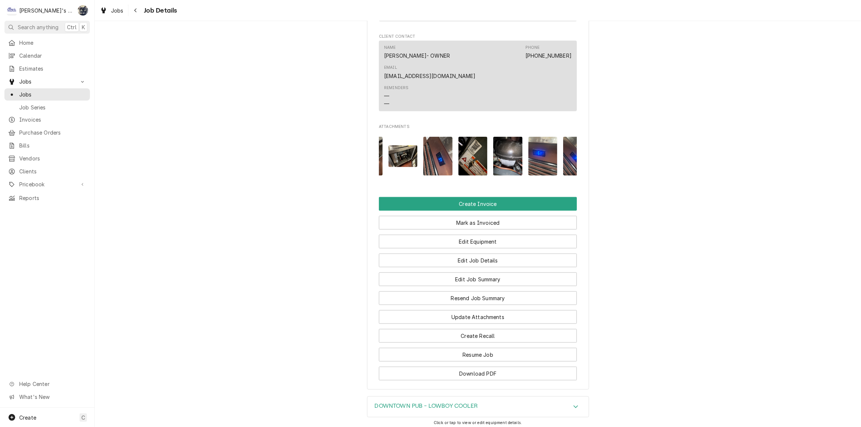
scroll to position [0, 0]
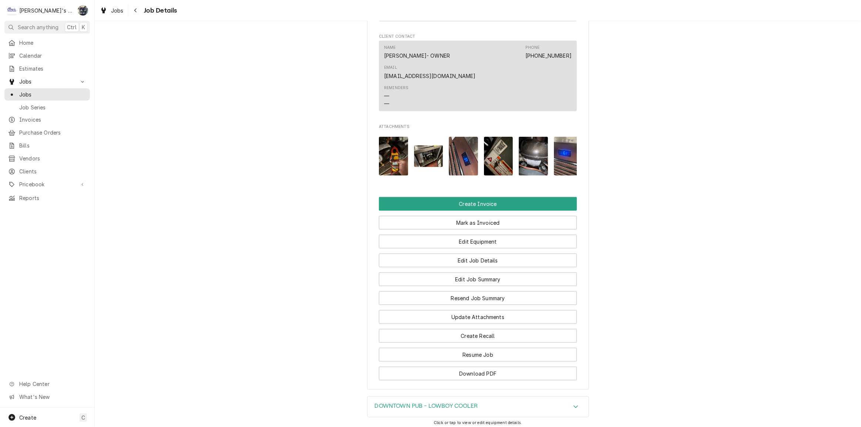
click at [533, 137] on img "Attachments" at bounding box center [533, 156] width 29 height 39
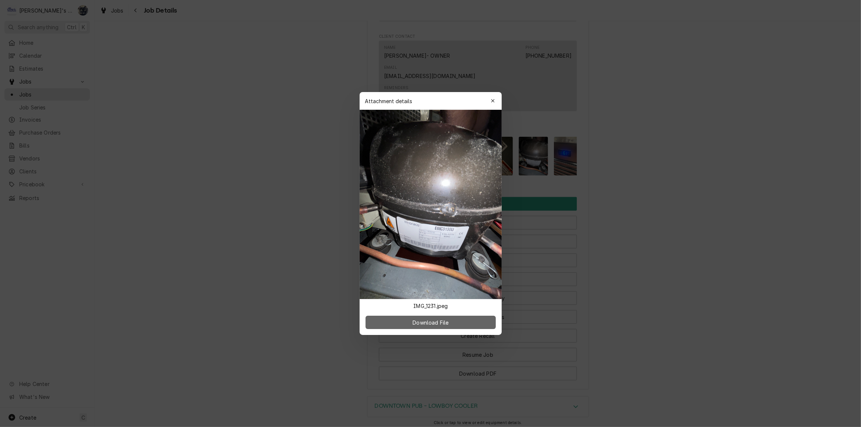
click at [428, 326] on span "Download File" at bounding box center [430, 323] width 39 height 8
click at [492, 100] on icon "button" at bounding box center [492, 100] width 3 height 3
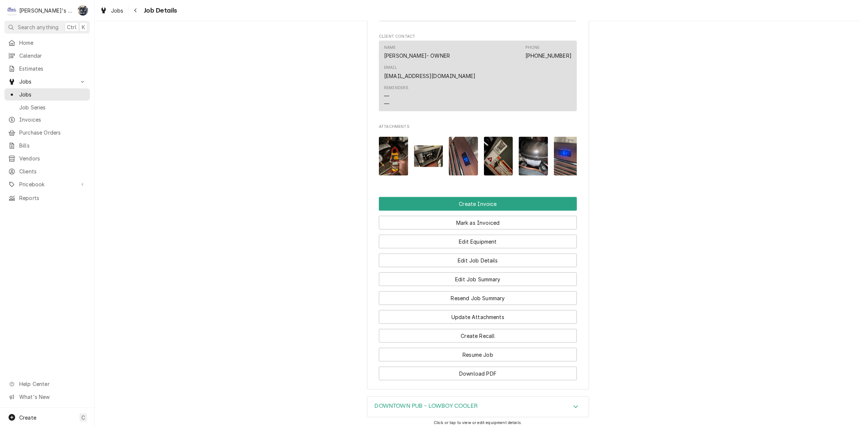
click at [464, 403] on h3 "DOWNTOWN PUB - LOWBOY COOLER" at bounding box center [426, 406] width 103 height 7
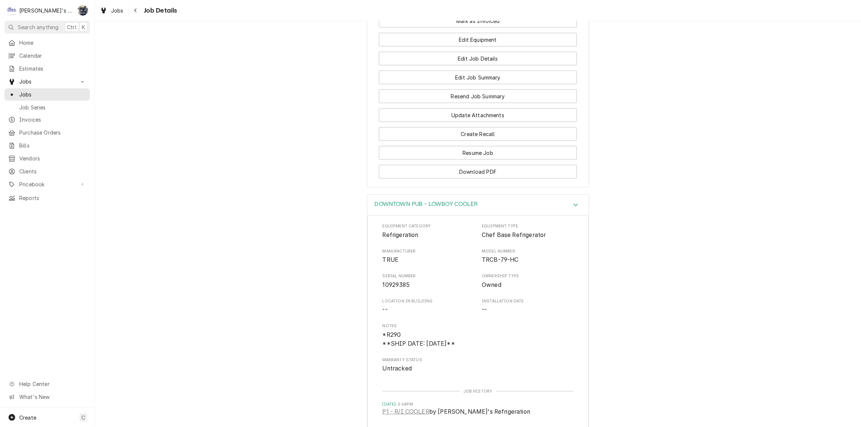
scroll to position [841, 0]
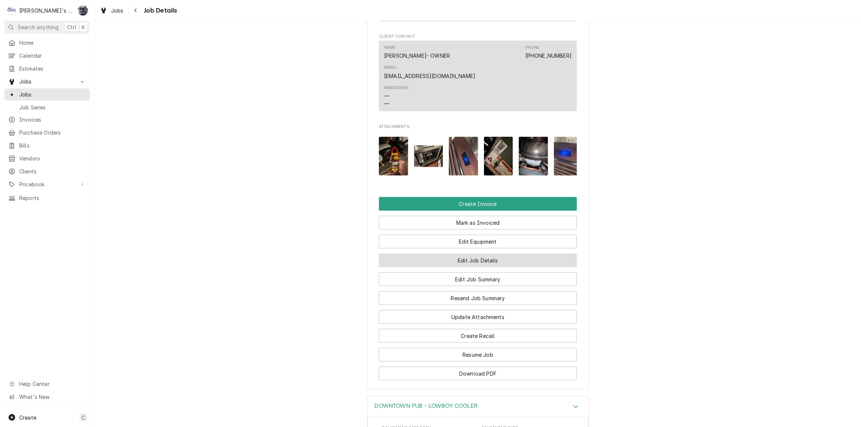
click at [475, 254] on button "Edit Job Details" at bounding box center [478, 261] width 198 height 14
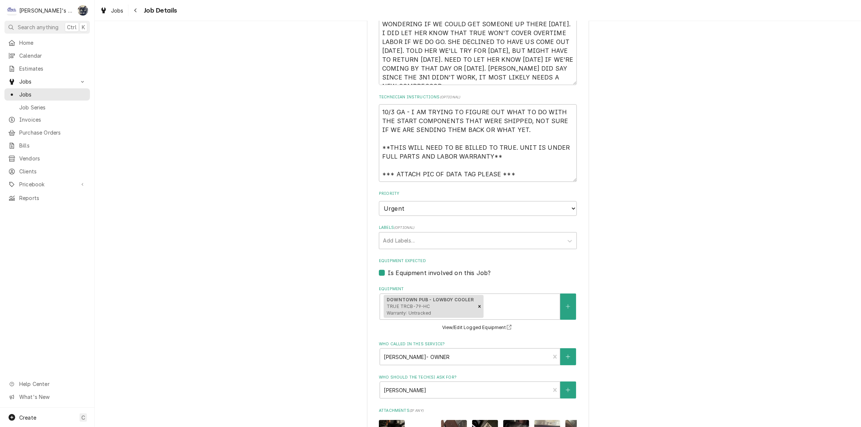
scroll to position [303, 0]
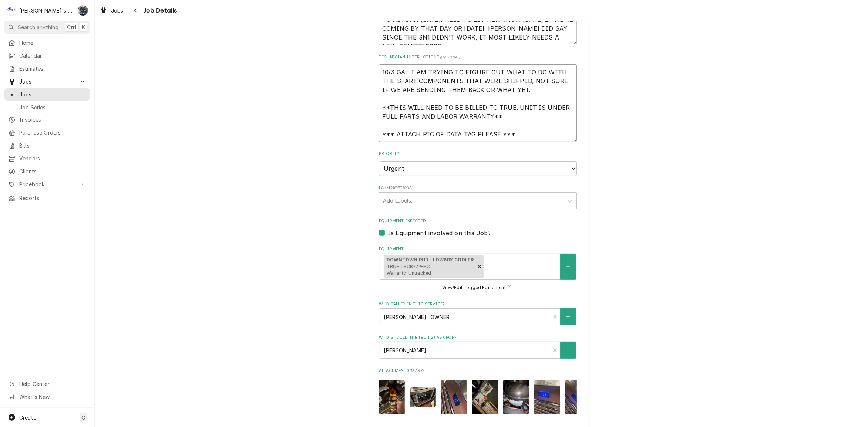
click at [379, 70] on textarea "10/3 GA - I AM TRYING TO FIGURE OUT WHAT TO DO WITH THE START COMPONENTS THAT W…" at bounding box center [478, 103] width 198 height 78
type textarea "x"
type textarea "10/3 GA - I AM TRYING TO FIGURE OUT WHAT TO DO WITH THE START COMPONENTS THAT W…"
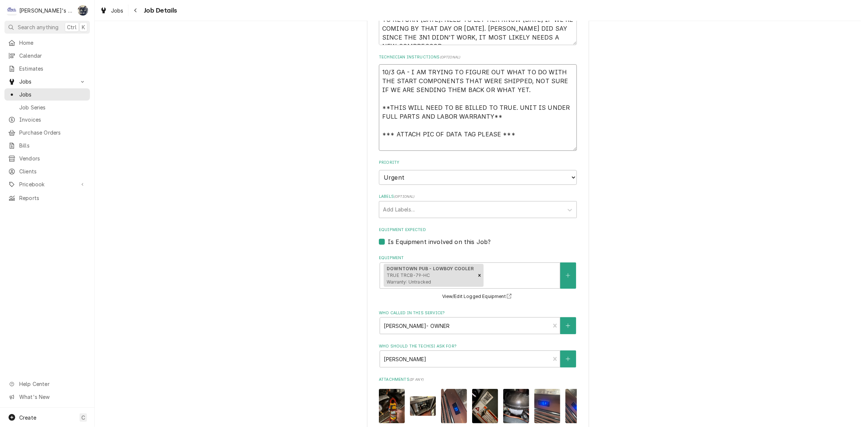
type textarea "x"
type textarea "10/3 GA - I AM TRYING TO FIGURE OUT WHAT TO DO WITH THE START COMPONENTS THAT W…"
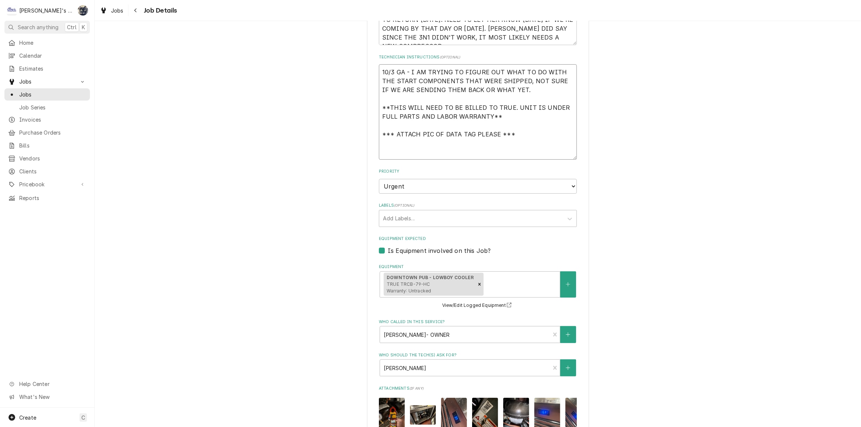
click at [408, 70] on textarea "10/3 GA - I AM TRYING TO FIGURE OUT WHAT TO DO WITH THE START COMPONENTS THAT W…" at bounding box center [478, 111] width 198 height 95
type textarea "x"
type textarea "1 10/3 GA - I AM TRYING TO FIGURE OUT WHAT TO DO WITH THE START COMPONENTS THAT…"
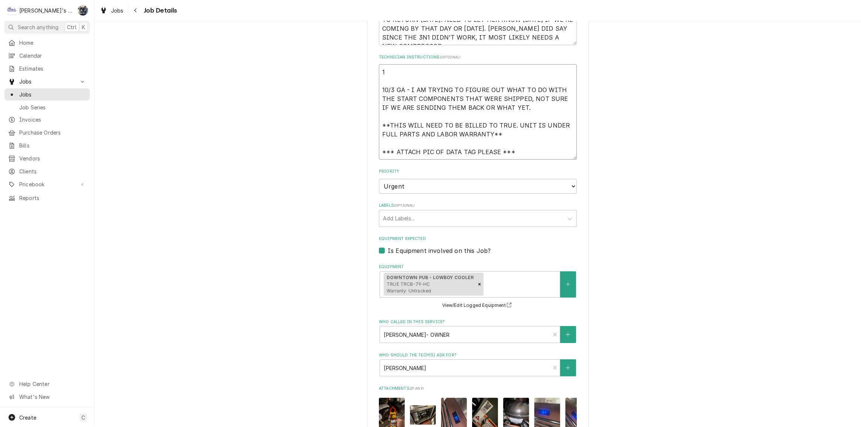
type textarea "x"
type textarea "10 10/3 GA - I AM TRYING TO FIGURE OUT WHAT TO DO WITH THE START COMPONENTS THA…"
type textarea "x"
type textarea "10/ 10/3 GA - I AM TRYING TO FIGURE OUT WHAT TO DO WITH THE START COMPONENTS TH…"
type textarea "x"
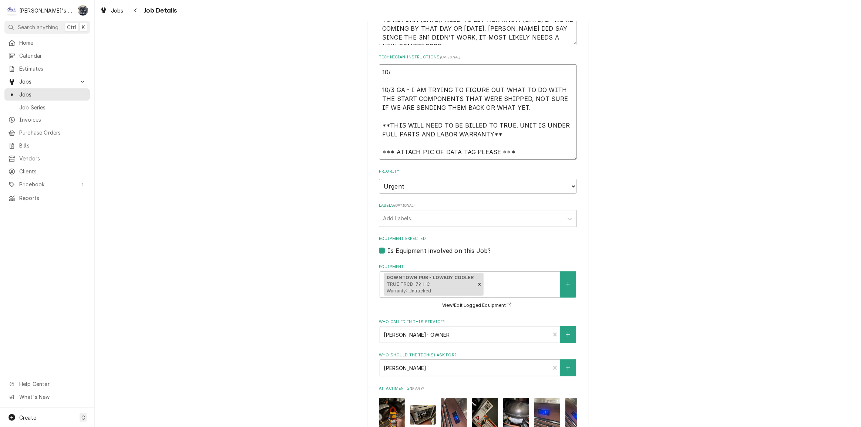
type textarea "10/1 10/3 GA - I AM TRYING TO FIGURE OUT WHAT TO DO WITH THE START COMPONENTS T…"
type textarea "x"
type textarea "10/13 10/3 GA - I AM TRYING TO FIGURE OUT WHAT TO DO WITH THE START COMPONENTS …"
type textarea "x"
type textarea "10/13 10/3 GA - I AM TRYING TO FIGURE OUT WHAT TO DO WITH THE START COMPONENTS …"
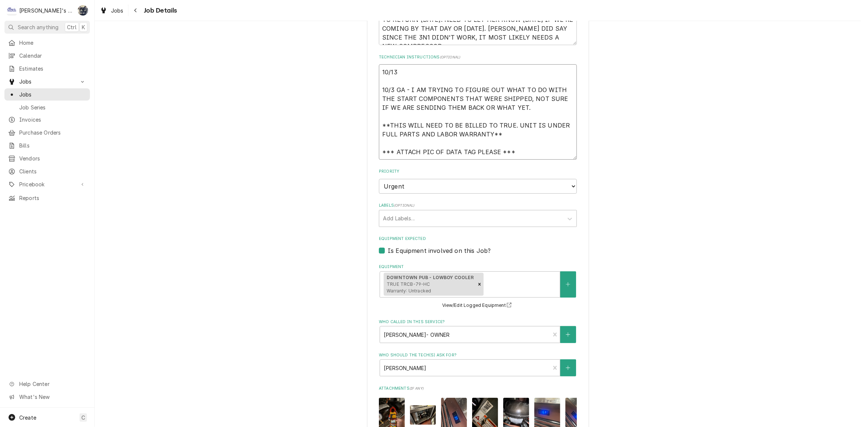
type textarea "x"
type textarea "10/13 s 10/3 GA - I AM TRYING TO FIGURE OUT WHAT TO DO WITH THE START COMPONENT…"
type textarea "x"
type textarea "10/13 10/3 GA - I AM TRYING TO FIGURE OUT WHAT TO DO WITH THE START COMPONENTS …"
type textarea "x"
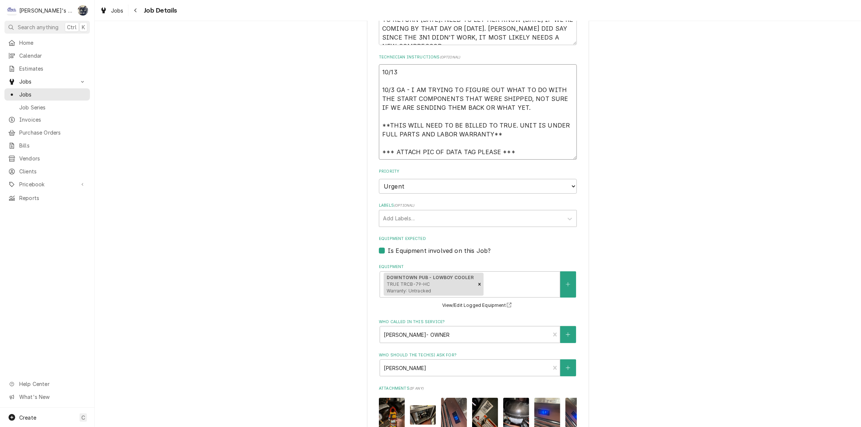
type textarea "10/13 S 10/3 GA - I AM TRYING TO FIGURE OUT WHAT TO DO WITH THE START COMPONENT…"
type textarea "x"
type textarea "10/13 SB 10/3 GA - I AM TRYING TO FIGURE OUT WHAT TO DO WITH THE START COMPONEN…"
type textarea "x"
type textarea "10/13 SB- 10/3 GA - I AM TRYING TO FIGURE OUT WHAT TO DO WITH THE START COMPONE…"
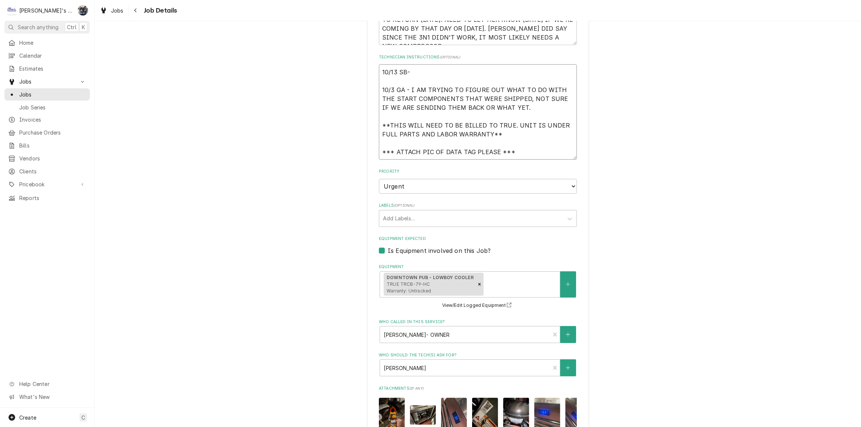
type textarea "x"
type textarea "10/13 SB- 10/3 GA - I AM TRYING TO FIGURE OUT WHAT TO DO WITH THE START COMPONE…"
type textarea "x"
type textarea "10/13 SB- 10/3 GA - I AM TRYING TO FIGURE OUT WHAT TO DO WITH THE START COMPONE…"
type textarea "x"
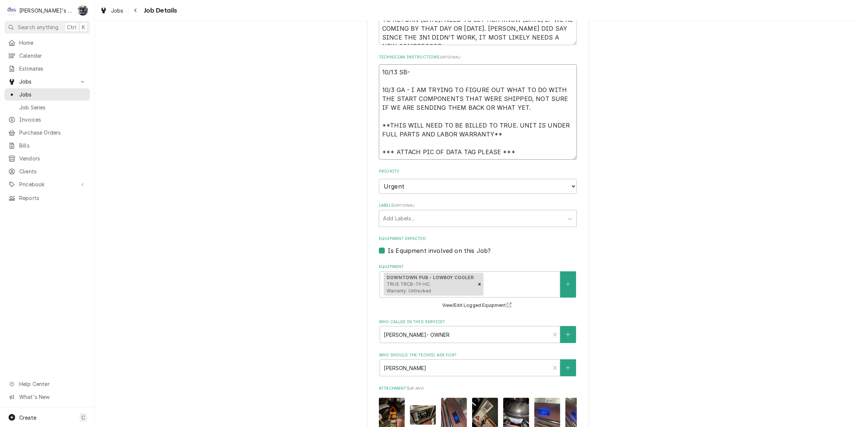
type textarea "10/13 SB 10/3 GA - I AM TRYING TO FIGURE OUT WHAT TO DO WITH THE START COMPONEN…"
type textarea "x"
type textarea "10/13 SB 0 10/3 GA - I AM TRYING TO FIGURE OUT WHAT TO DO WITH THE START COMPON…"
type textarea "x"
type textarea "10/13 SB 0- 10/3 GA - I AM TRYING TO FIGURE OUT WHAT TO DO WITH THE START COMPO…"
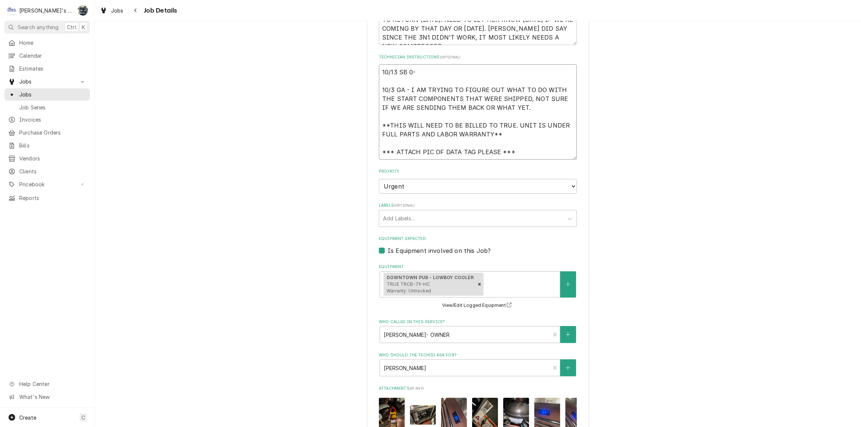
type textarea "x"
type textarea "10/13 SB 0- 10/3 GA - I AM TRYING TO FIGURE OUT WHAT TO DO WITH THE START COMPO…"
type textarea "x"
type textarea "10/13 SB 0- 10/3 GA - I AM TRYING TO FIGURE OUT WHAT TO DO WITH THE START COMPO…"
type textarea "x"
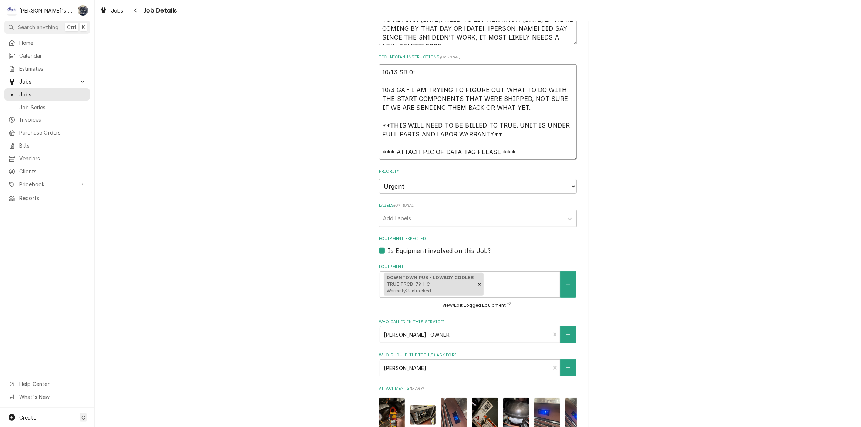
type textarea "10/13 SB 0 10/3 GA - I AM TRYING TO FIGURE OUT WHAT TO DO WITH THE START COMPON…"
type textarea "x"
type textarea "10/13 SB 10/3 GA - I AM TRYING TO FIGURE OUT WHAT TO DO WITH THE START COMPONEN…"
type textarea "x"
type textarea "10/13 SB - 10/3 GA - I AM TRYING TO FIGURE OUT WHAT TO DO WITH THE START COMPON…"
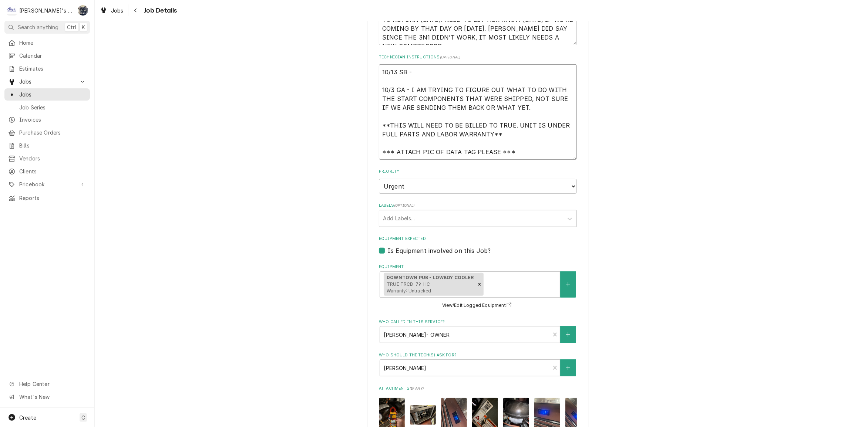
type textarea "x"
type textarea "10/13 SB - 10/3 GA - I AM TRYING TO FIGURE OUT WHAT TO DO WITH THE START COMPON…"
type textarea "x"
type textarea "10/13 SB - E 10/3 GA - I AM TRYING TO FIGURE OUT WHAT TO DO WITH THE START COMP…"
type textarea "x"
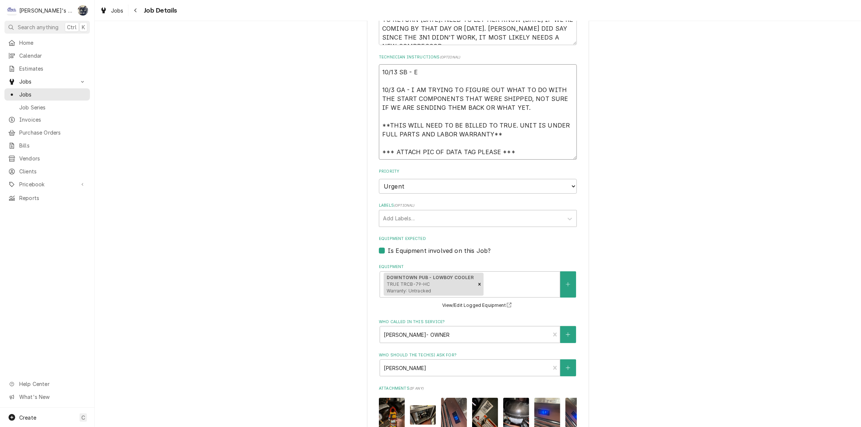
type textarea "10/13 SB - EM 10/3 GA - I AM TRYING TO FIGURE OUT WHAT TO DO WITH THE START COM…"
type textarea "x"
type textarea "10/13 SB - EMA 10/3 GA - I AM TRYING TO FIGURE OUT WHAT TO DO WITH THE START CO…"
type textarea "x"
type textarea "10/13 SB - EMAI 10/3 GA - I AM TRYING TO FIGURE OUT WHAT TO DO WITH THE START C…"
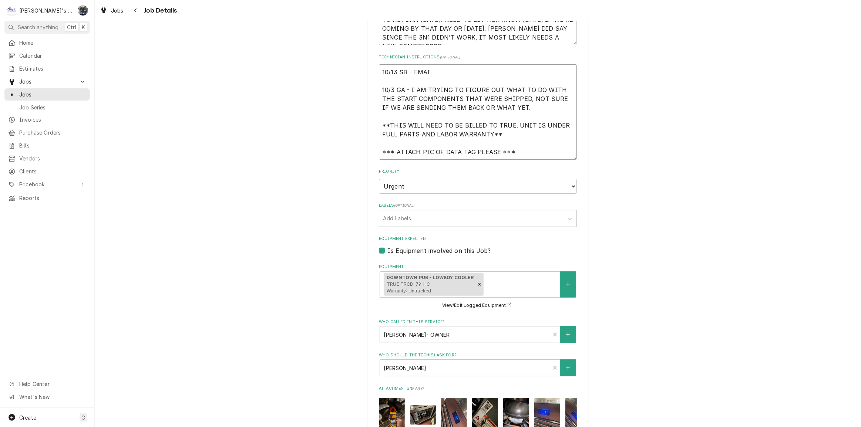
type textarea "x"
type textarea "10/13 SB - EMAIL 10/3 GA - I AM TRYING TO FIGURE OUT WHAT TO DO WITH THE START …"
type textarea "x"
type textarea "10/13 SB - EMAILE 10/3 GA - I AM TRYING TO FIGURE OUT WHAT TO DO WITH THE START…"
type textarea "x"
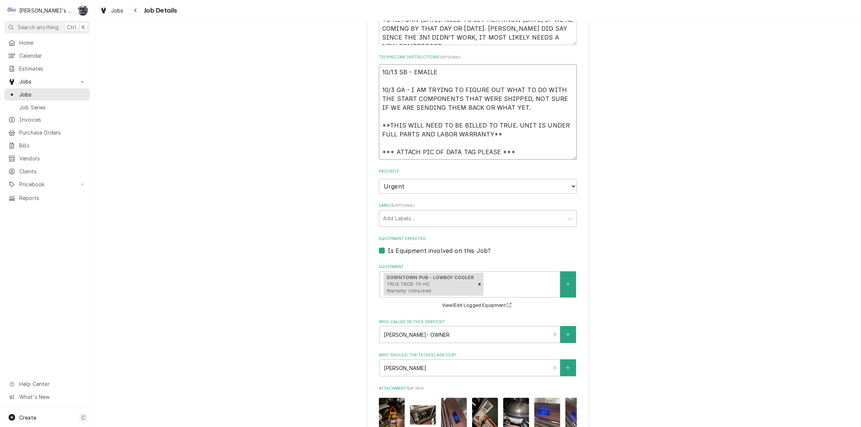
type textarea "10/13 SB - EMAILED 10/3 GA - I AM TRYING TO FIGURE OUT WHAT TO DO WITH THE STAR…"
type textarea "x"
type textarea "10/13 SB - EMAILED 10/3 GA - I AM TRYING TO FIGURE OUT WHAT TO DO WITH THE STAR…"
type textarea "x"
type textarea "10/13 SB - EMAILED T 10/3 GA - I AM TRYING TO FIGURE OUT WHAT TO DO WITH THE ST…"
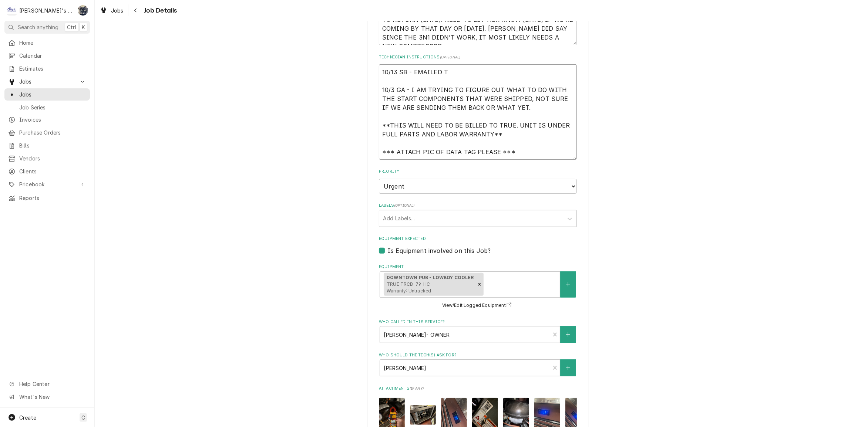
type textarea "x"
type textarea "10/13 SB - EMAILED TR 10/3 GA - I AM TRYING TO FIGURE OUT WHAT TO DO WITH THE S…"
type textarea "x"
type textarea "10/13 SB - EMAILED TRU 10/3 GA - I AM TRYING TO FIGURE OUT WHAT TO DO WITH THE …"
type textarea "x"
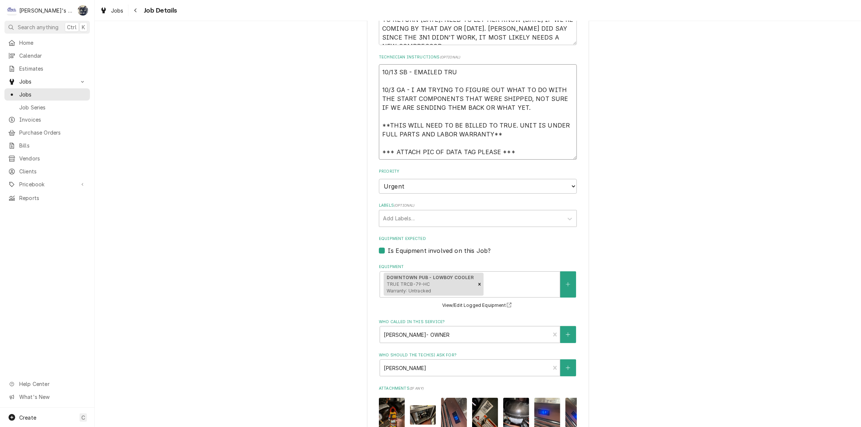
type textarea "10/13 SB - EMAILED TRU 10/3 GA - I AM TRYING TO FIGURE OUT WHAT TO DO WITH THE …"
type textarea "x"
type textarea "10/13 SB - EMAILED TRU 10/3 GA - I AM TRYING TO FIGURE OUT WHAT TO DO WITH THE …"
type textarea "x"
type textarea "10/13 SB - EMAILED TRUE 10/3 GA - I AM TRYING TO FIGURE OUT WHAT TO DO WITH THE…"
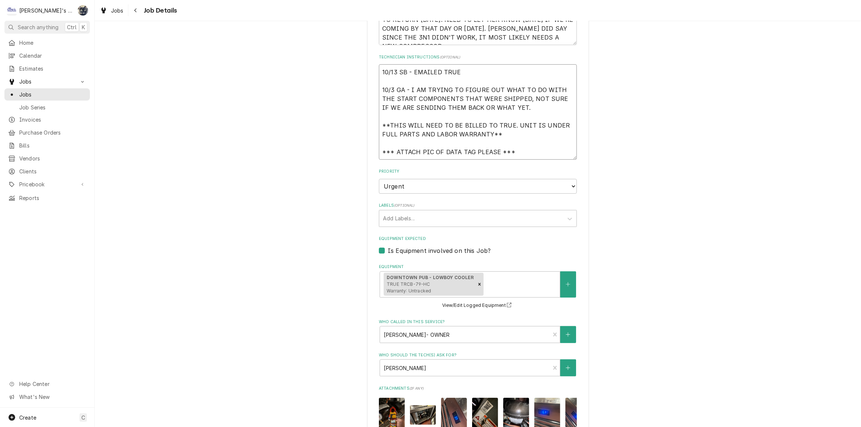
type textarea "x"
type textarea "10/13 SB - EMAILED TRUE 10/3 GA - I AM TRYING TO FIGURE OUT WHAT TO DO WITH THE…"
type textarea "x"
type textarea "10/13 SB - EMAILED TRUE 10/3 GA - I AM TRYING TO FIGURE OUT WHAT TO DO WITH THE…"
type textarea "x"
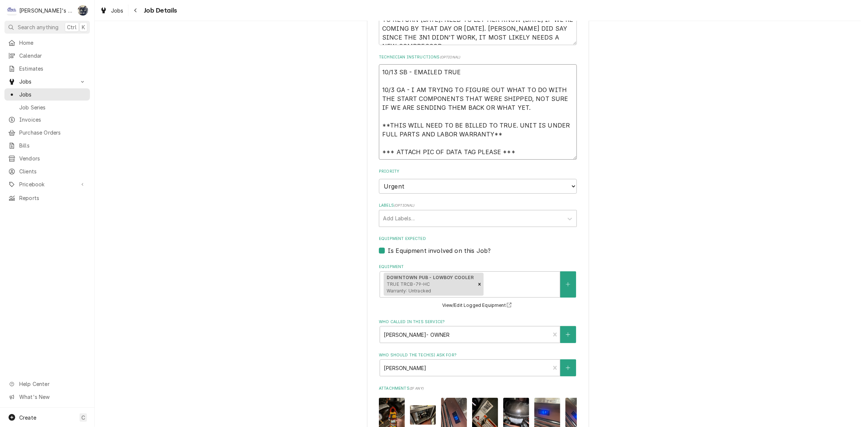
type textarea "10/13 SB - EMAILED TRU 10/3 GA - I AM TRYING TO FIGURE OUT WHAT TO DO WITH THE …"
type textarea "x"
type textarea "10/13 SB - EMAILED TR 10/3 GA - I AM TRYING TO FIGURE OUT WHAT TO DO WITH THE S…"
type textarea "x"
type textarea "10/13 SB - EMAILED T 10/3 GA - I AM TRYING TO FIGURE OUT WHAT TO DO WITH THE ST…"
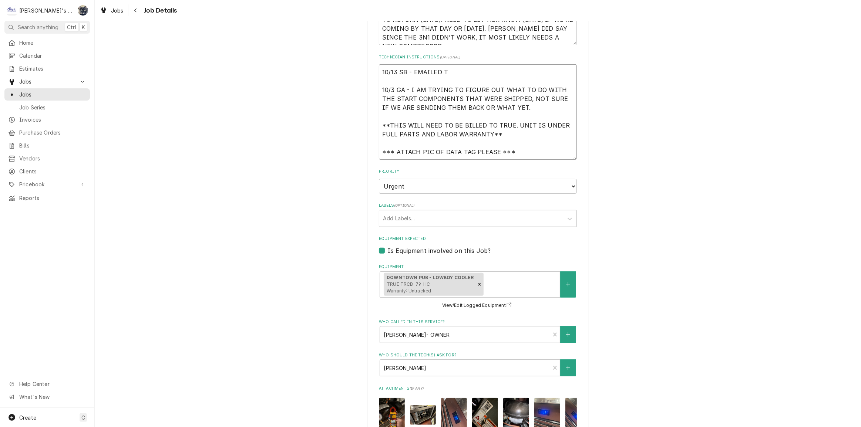
type textarea "x"
type textarea "10/13 SB - EMAILED 10/3 GA - I AM TRYING TO FIGURE OUT WHAT TO DO WITH THE STAR…"
type textarea "x"
type textarea "10/13 SB - EMAILED A 10/3 GA - I AM TRYING TO FIGURE OUT WHAT TO DO WITH THE ST…"
type textarea "x"
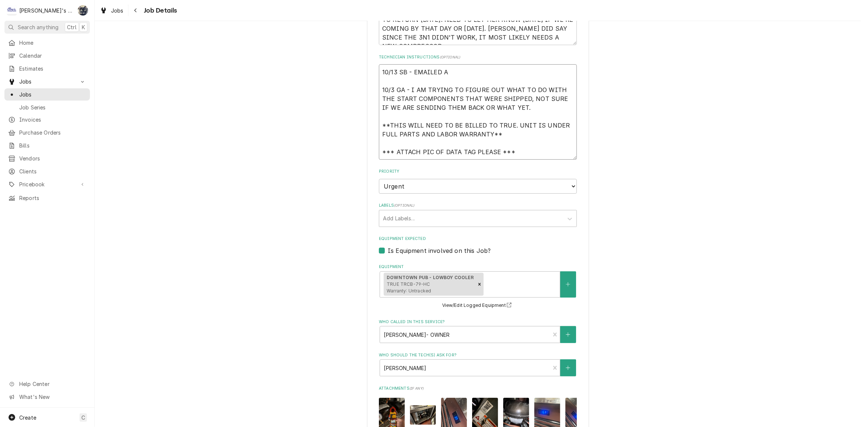
type textarea "10/13 SB - EMAILED A 10/3 GA - I AM TRYING TO FIGURE OUT WHAT TO DO WITH THE ST…"
type textarea "x"
type textarea "10/13 SB - EMAILED A 10/3 GA - I AM TRYING TO FIGURE OUT WHAT TO DO WITH THE ST…"
type textarea "x"
type textarea "10/13 SB - EMAILED 10/3 GA - I AM TRYING TO FIGURE OUT WHAT TO DO WITH THE STAR…"
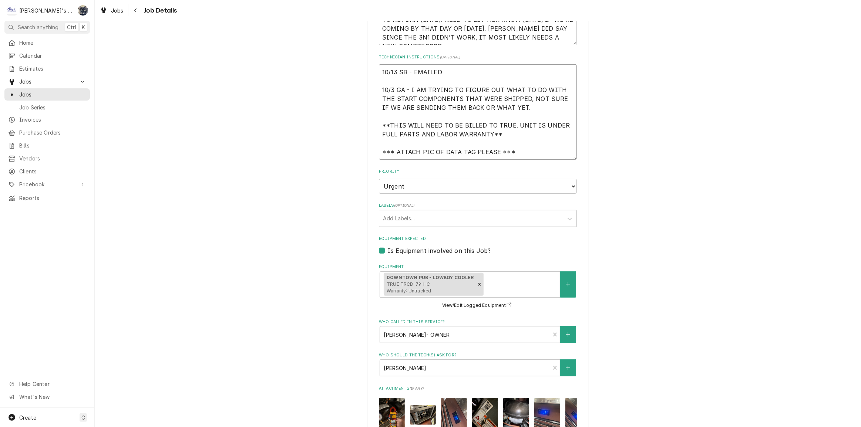
type textarea "x"
type textarea "10/13 SB - EMAILED 10/3 GA - I AM TRYING TO FIGURE OUT WHAT TO DO WITH THE STAR…"
type textarea "x"
type textarea "10/13 SB - EMAILED 10/3 GA - I AM TRYING TO FIGURE OUT WHAT TO DO WITH THE STAR…"
type textarea "x"
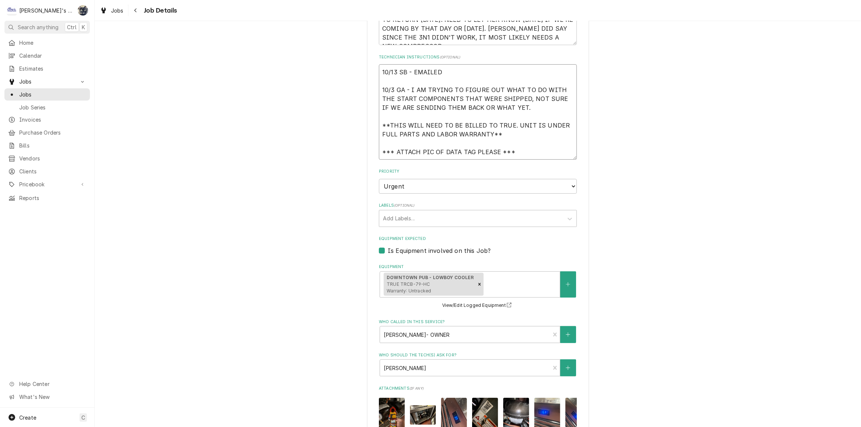
type textarea "10/13 SB - EMAILED P 10/3 GA - I AM TRYING TO FIGURE OUT WHAT TO DO WITH THE ST…"
type textarea "x"
type textarea "10/13 SB - EMAILED PI 10/3 GA - I AM TRYING TO FIGURE OUT WHAT TO DO WITH THE S…"
type textarea "x"
type textarea "10/13 SB - EMAILED PIC 10/3 GA - I AM TRYING TO FIGURE OUT WHAT TO DO WITH THE …"
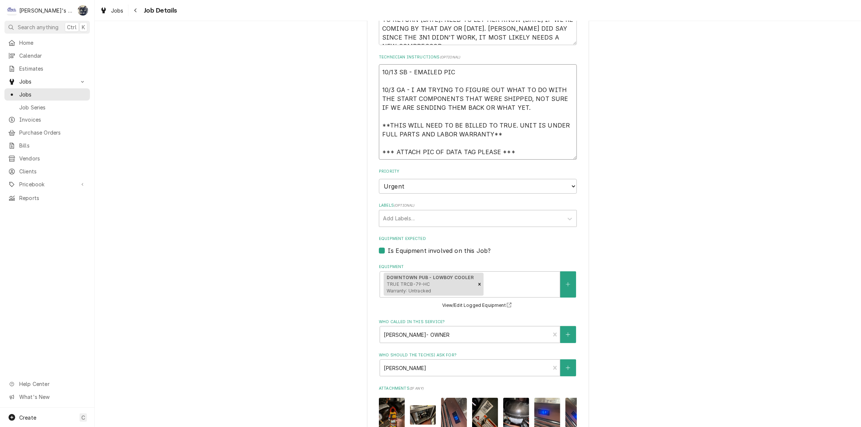
type textarea "x"
type textarea "10/13 SB - EMAILED PICU 10/3 GA - I AM TRYING TO FIGURE OUT WHAT TO DO WITH THE…"
type textarea "x"
type textarea "10/13 SB - EMAILED PICUT 10/3 GA - I AM TRYING TO FIGURE OUT WHAT TO DO WITH TH…"
type textarea "x"
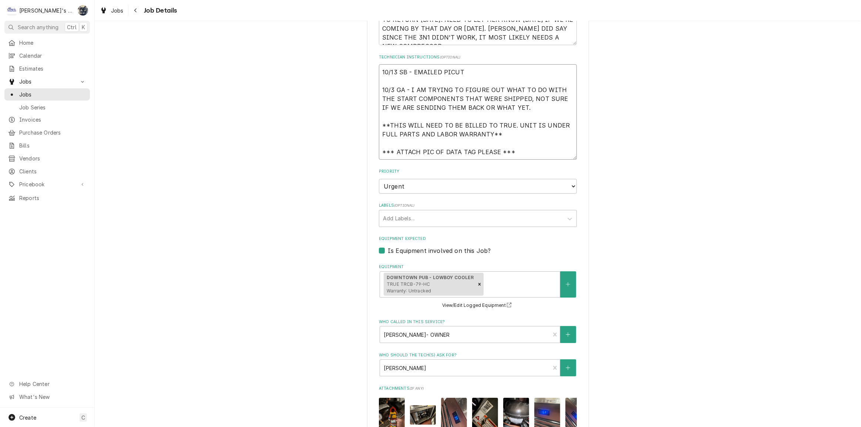
type textarea "10/13 SB - EMAILED PICUTR 10/3 GA - I AM TRYING TO FIGURE OUT WHAT TO DO WITH T…"
type textarea "x"
type textarea "10/13 SB - EMAILED PICUTRE 10/3 GA - I AM TRYING TO FIGURE OUT WHAT TO DO WITH …"
type textarea "x"
type textarea "10/13 SB - EMAILED PICUTR 10/3 GA - I AM TRYING TO FIGURE OUT WHAT TO DO WITH T…"
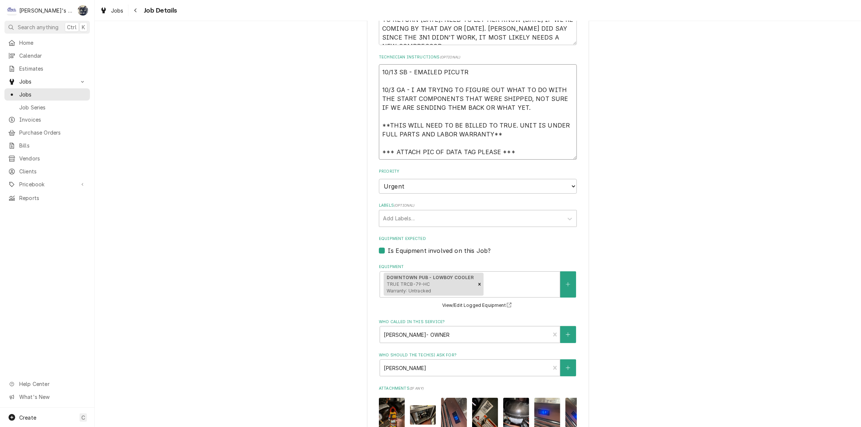
type textarea "x"
type textarea "10/13 SB - EMAILED PICUT 10/3 GA - I AM TRYING TO FIGURE OUT WHAT TO DO WITH TH…"
type textarea "x"
type textarea "10/13 SB - EMAILED PICU 10/3 GA - I AM TRYING TO FIGURE OUT WHAT TO DO WITH THE…"
type textarea "x"
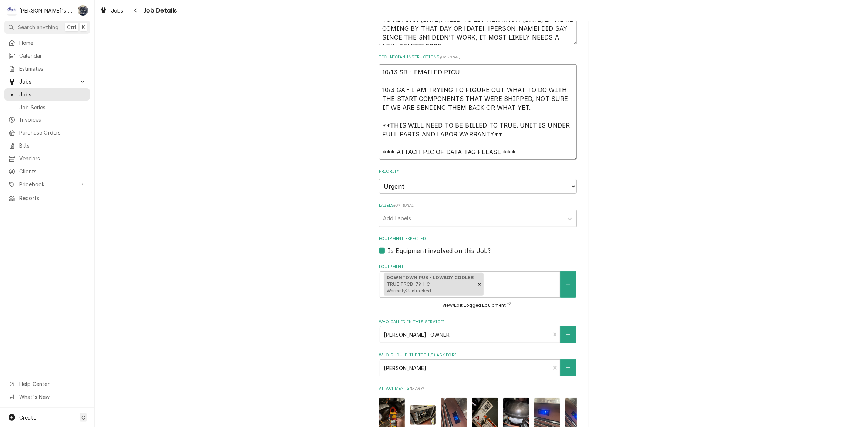
type textarea "10/13 SB - EMAILED PIC 10/3 GA - I AM TRYING TO FIGURE OUT WHAT TO DO WITH THE …"
type textarea "x"
type textarea "10/13 SB - EMAILED PICT 10/3 GA - I AM TRYING TO FIGURE OUT WHAT TO DO WITH THE…"
type textarea "x"
type textarea "10/13 SB - EMAILED PICTU 10/3 GA - I AM TRYING TO FIGURE OUT WHAT TO DO WITH TH…"
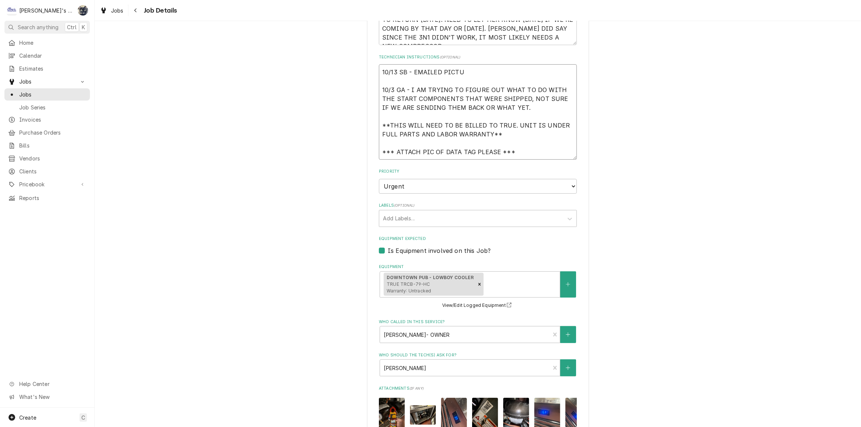
type textarea "x"
type textarea "10/13 SB - EMAILED PICTUR 10/3 GA - I AM TRYING TO FIGURE OUT WHAT TO DO WITH T…"
type textarea "x"
type textarea "10/13 SB - EMAILED PICTURE 10/3 GA - I AM TRYING TO FIGURE OUT WHAT TO DO WITH …"
type textarea "x"
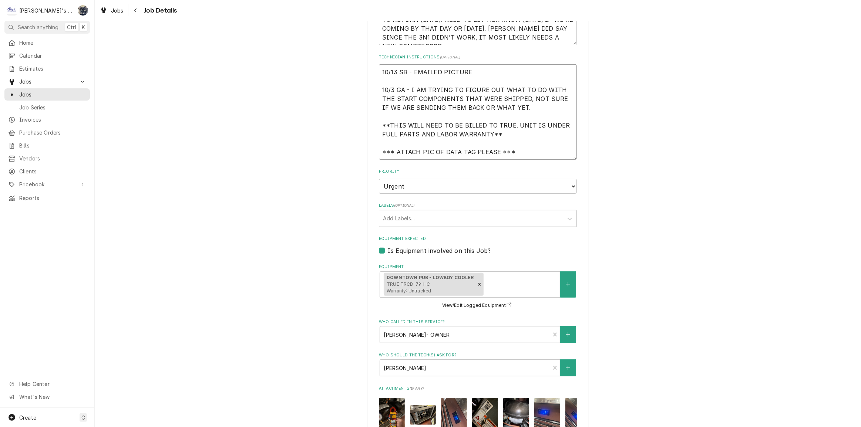
type textarea "10/13 SB - EMAILED PICTURE 10/3 GA - I AM TRYING TO FIGURE OUT WHAT TO DO WITH …"
type textarea "x"
type textarea "10/13 SB - EMAILED PICTURE T 10/3 GA - I AM TRYING TO FIGURE OUT WHAT TO DO WIT…"
type textarea "x"
type textarea "10/13 SB - EMAILED PICTURE TO 10/3 GA - I AM TRYING TO FIGURE OUT WHAT TO DO WI…"
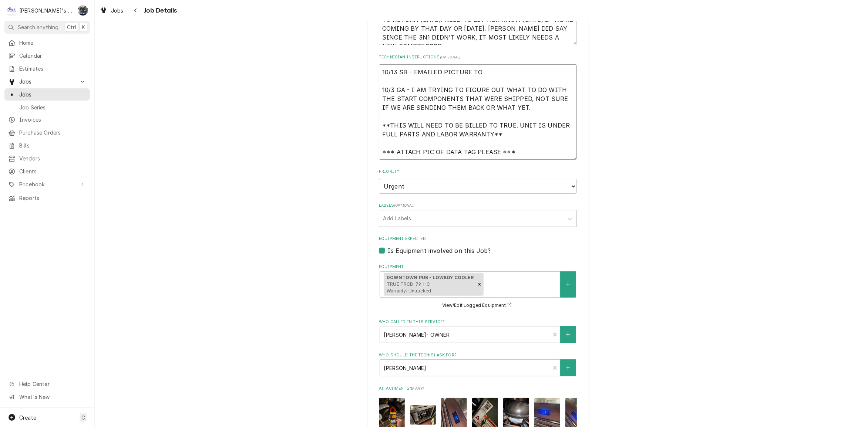
type textarea "x"
type textarea "10/13 SB - EMAILED PICTURE TO 10/3 GA - I AM TRYING TO FIGURE OUT WHAT TO DO WI…"
type textarea "x"
type textarea "10/13 SB - EMAILED PICTURE TO C 10/3 GA - I AM TRYING TO FIGURE OUT WHAT TO DO …"
type textarea "x"
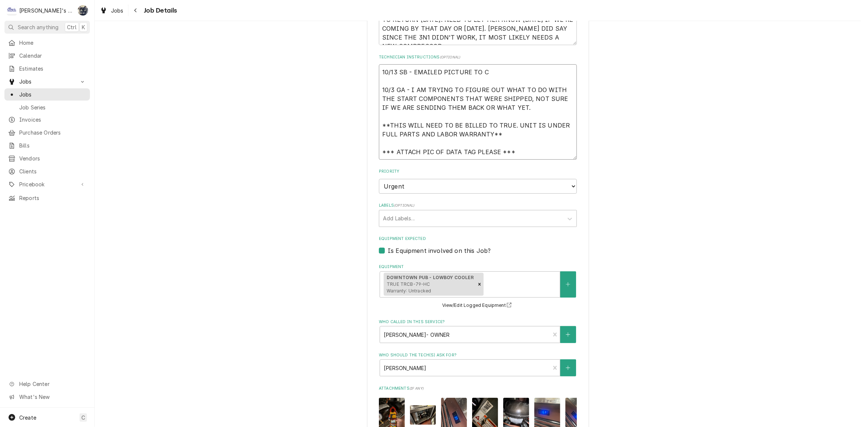
type textarea "10/13 SB - EMAILED PICTURE TO CO 10/3 GA - I AM TRYING TO FIGURE OUT WHAT TO DO…"
type textarea "x"
type textarea "10/13 SB - EMAILED PICTURE TO COM 10/3 GA - I AM TRYING TO FIGURE OUT WHAT TO D…"
type textarea "x"
type textarea "10/13 SB - EMAILED PICTURE TO COMP 10/3 GA - I AM TRYING TO FIGURE OUT WHAT TO …"
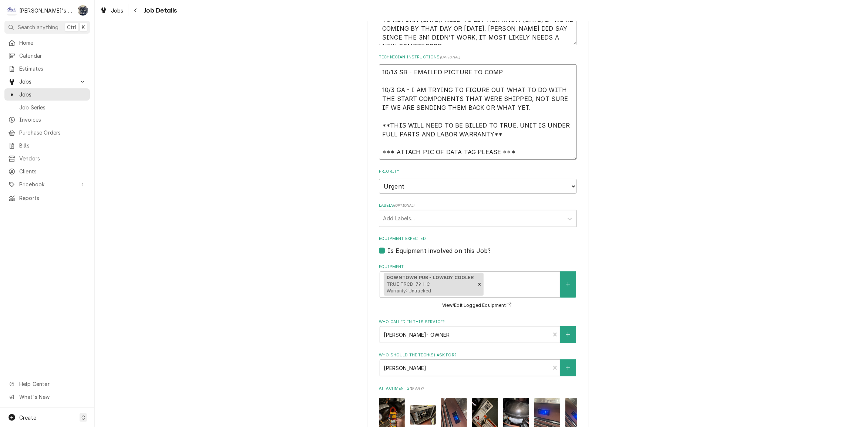
type textarea "x"
type textarea "10/13 SB - EMAILED PICTURE TO COMPR 10/3 GA - I AM TRYING TO FIGURE OUT WHAT TO…"
type textarea "x"
type textarea "10/13 SB - EMAILED PICTURE TO COMPRE 10/3 GA - I AM TRYING TO FIGURE OUT WHAT T…"
type textarea "x"
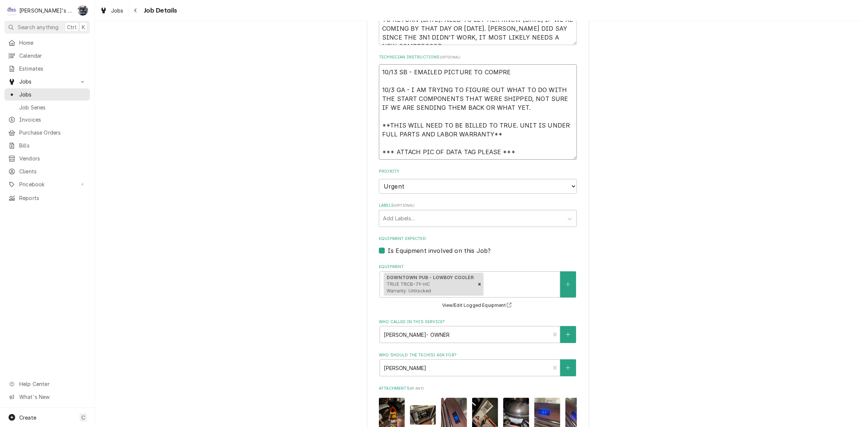
type textarea "10/13 SB - EMAILED PICTURE TO COMPR 10/3 GA - I AM TRYING TO FIGURE OUT WHAT TO…"
type textarea "x"
type textarea "10/13 SB - EMAILED PICTURE TO COMP 10/3 GA - I AM TRYING TO FIGURE OUT WHAT TO …"
type textarea "x"
type textarea "10/13 SB - EMAILED PICTURE TO COM 10/3 GA - I AM TRYING TO FIGURE OUT WHAT TO D…"
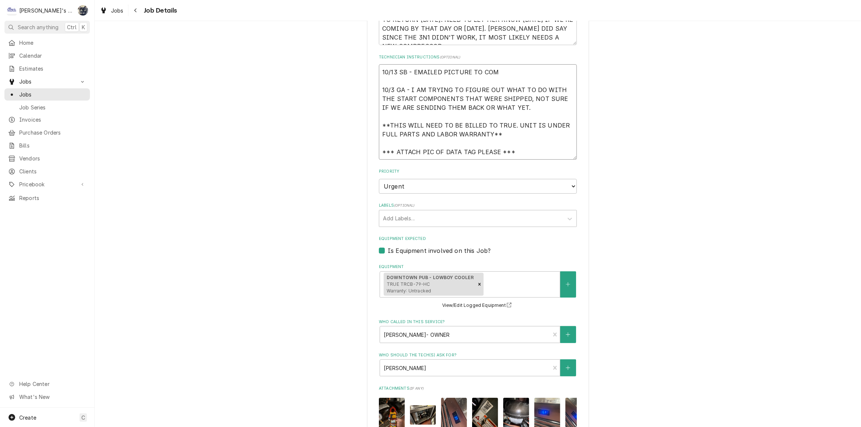
type textarea "x"
type textarea "10/13 SB - EMAILED PICTURE TO CO 10/3 GA - I AM TRYING TO FIGURE OUT WHAT TO DO…"
type textarea "x"
type textarea "10/13 SB - EMAILED PICTURE TO C 10/3 GA - I AM TRYING TO FIGURE OUT WHAT TO DO …"
type textarea "x"
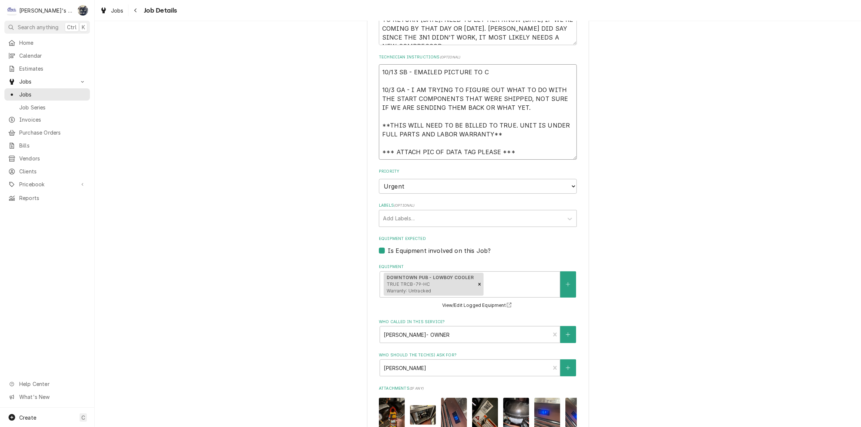
type textarea "10/13 SB - EMAILED PICTURE TO 10/3 GA - I AM TRYING TO FIGURE OUT WHAT TO DO WI…"
type textarea "x"
type textarea "10/13 SB - EMAILED PICTURE TO 10/3 GA - I AM TRYING TO FIGURE OUT WHAT TO DO WI…"
type textarea "x"
type textarea "10/13 SB - EMAILED PICTURE T 10/3 GA - I AM TRYING TO FIGURE OUT WHAT TO DO WIT…"
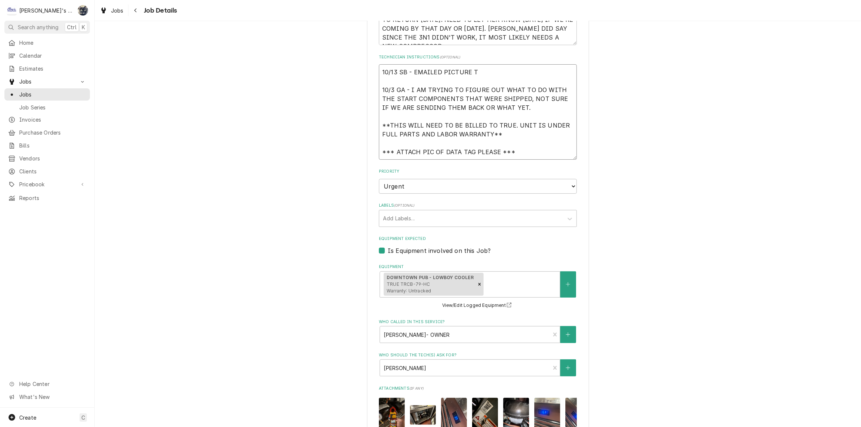
type textarea "x"
type textarea "10/13 SB - EMAILED PICTURE 10/3 GA - I AM TRYING TO FIGURE OUT WHAT TO DO WITH …"
type textarea "x"
type textarea "10/13 SB - EMAILED PICTURE O 10/3 GA - I AM TRYING TO FIGURE OUT WHAT TO DO WIT…"
type textarea "x"
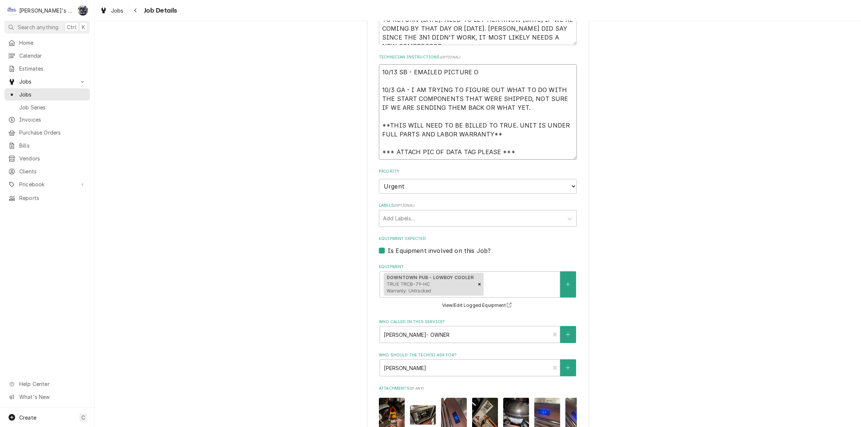
type textarea "10/13 SB - EMAILED PICTURE OF 10/3 GA - I AM TRYING TO FIGURE OUT WHAT TO DO WI…"
type textarea "x"
type textarea "10/13 SB - EMAILED PICTURE OF 10/3 GA - I AM TRYING TO FIGURE OUT WHAT TO DO WI…"
type textarea "x"
type textarea "10/13 SB - EMAILED PICTURE OF C 10/3 GA - I AM TRYING TO FIGURE OUT WHAT TO DO …"
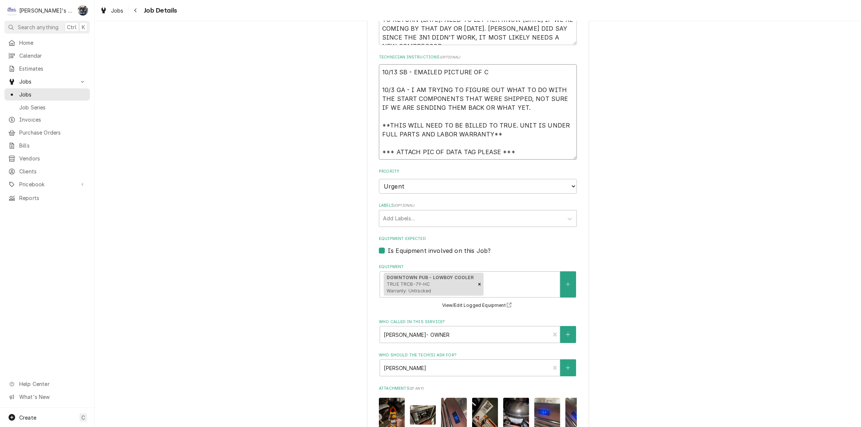
type textarea "x"
type textarea "10/13 SB - EMAILED PICTURE OF CO 10/3 GA - I AM TRYING TO FIGURE OUT WHAT TO DO…"
type textarea "x"
type textarea "10/13 SB - EMAILED PICTURE OF COM 10/3 GA - I AM TRYING TO FIGURE OUT WHAT TO D…"
type textarea "x"
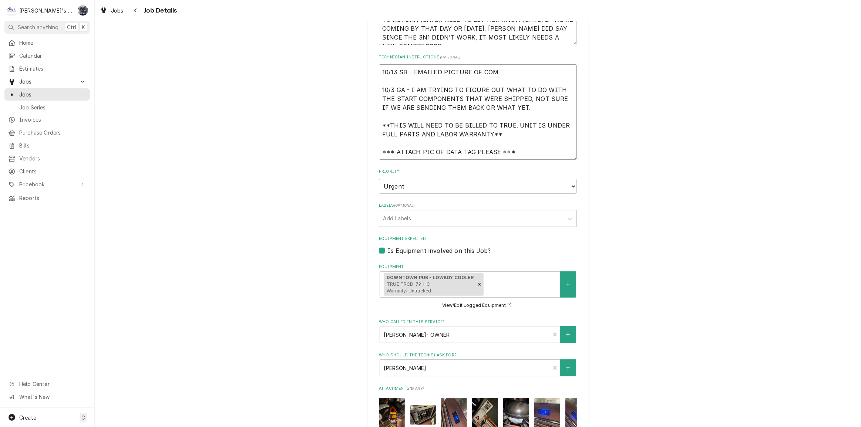
type textarea "10/13 SB - EMAILED PICTURE OF COMP 10/3 GA - I AM TRYING TO FIGURE OUT WHAT TO …"
type textarea "x"
type textarea "10/13 SB - EMAILED PICTURE OF COMPR 10/3 GA - I AM TRYING TO FIGURE OUT WHAT TO…"
type textarea "x"
type textarea "10/13 SB - EMAILED PICTURE OF COMPRE 10/3 GA - I AM TRYING TO FIGURE OUT WHAT T…"
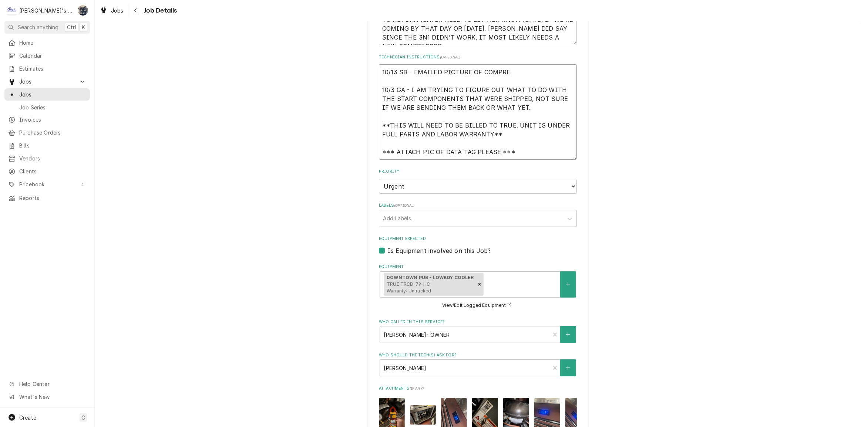
type textarea "x"
type textarea "10/13 SB - EMAILED PICTURE OF COMPRES 10/3 GA - I AM TRYING TO FIGURE OUT WHAT …"
type textarea "x"
type textarea "10/13 SB - EMAILED PICTURE OF COMPRESS 10/3 GA - I AM TRYING TO FIGURE OUT WHAT…"
type textarea "x"
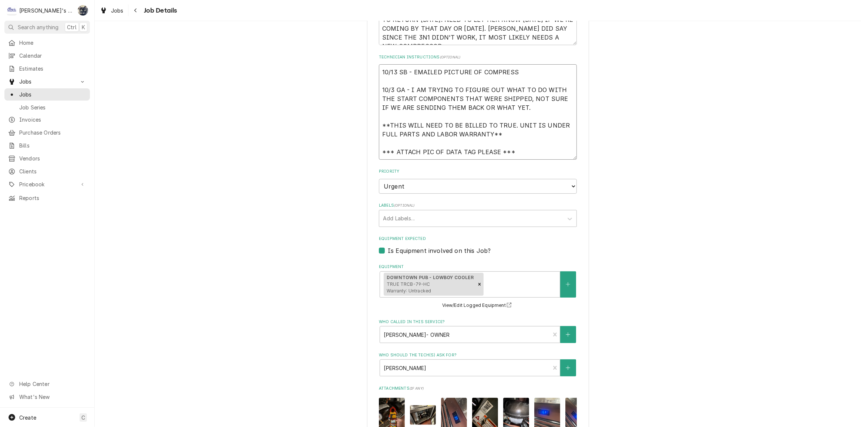
type textarea "10/13 SB - EMAILED PICTURE OF COMPRESSO 10/3 GA - I AM TRYING TO FIGURE OUT WHA…"
type textarea "x"
type textarea "10/13 SB - EMAILED PICTURE OF COMPRESSOR 10/3 GA - I AM TRYING TO FIGURE OUT WH…"
type textarea "x"
type textarea "10/13 SB - EMAILED PICTURE OF COMPRESSOR 10/3 GA - I AM TRYING TO FIGURE OUT WH…"
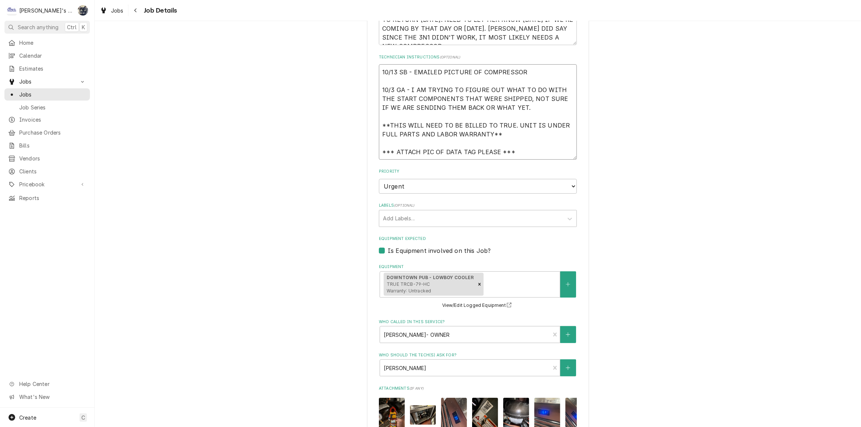
type textarea "x"
type textarea "10/13 SB - EMAILED PICTURE OF COMPRESSOR T 10/3 GA - I AM TRYING TO FIGURE OUT …"
type textarea "x"
type textarea "10/13 SB - EMAILED PICTURE OF COMPRESSOR TA 10/3 GA - I AM TRYING TO FIGURE OUT…"
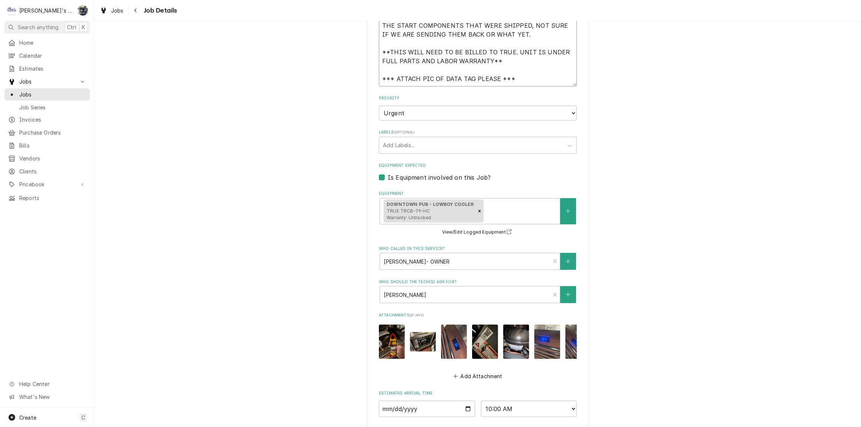
scroll to position [492, 0]
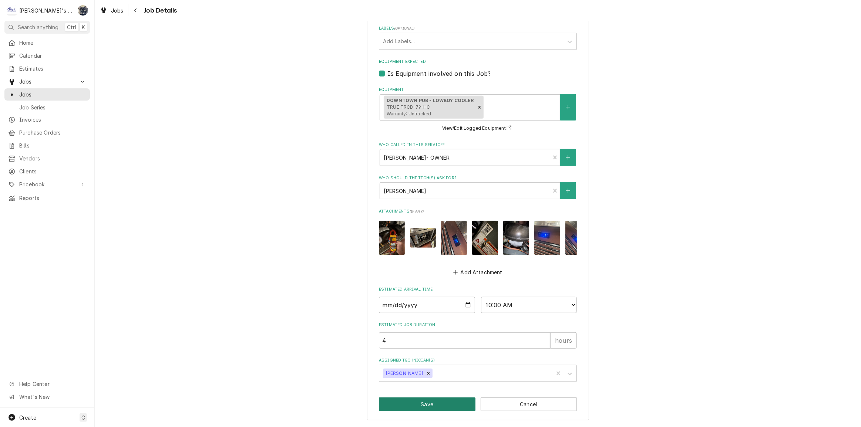
drag, startPoint x: 451, startPoint y: 407, endPoint x: 629, endPoint y: 327, distance: 194.8
click at [452, 406] on button "Save" at bounding box center [427, 405] width 97 height 14
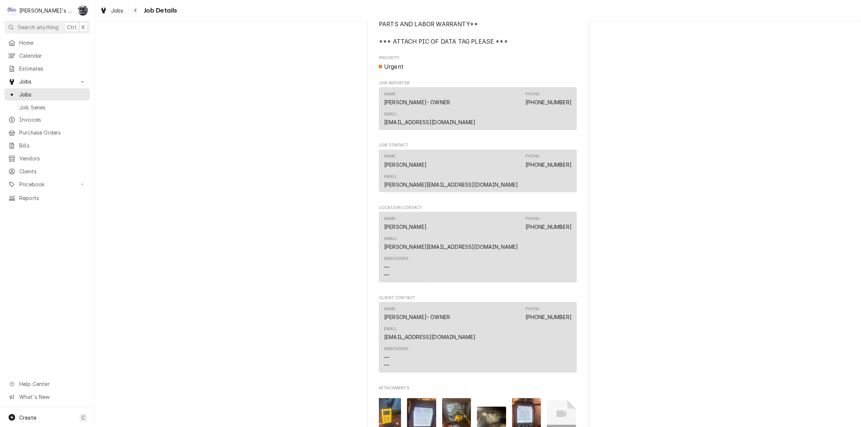
scroll to position [0, 326]
click at [473, 407] on img "Attachments" at bounding box center [486, 418] width 29 height 22
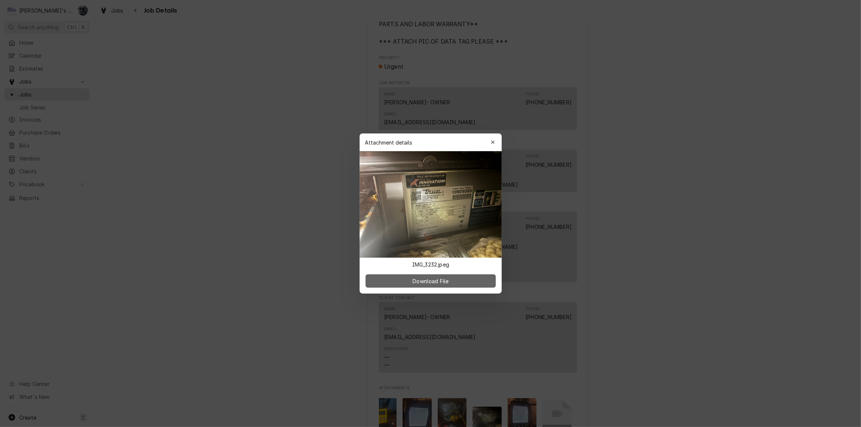
click at [402, 280] on button "Download File" at bounding box center [431, 281] width 130 height 13
click at [494, 142] on icon "button" at bounding box center [493, 142] width 4 height 5
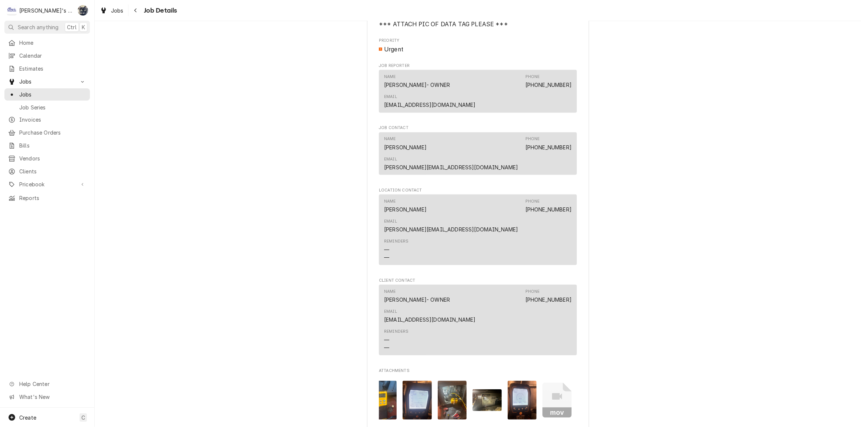
scroll to position [639, 0]
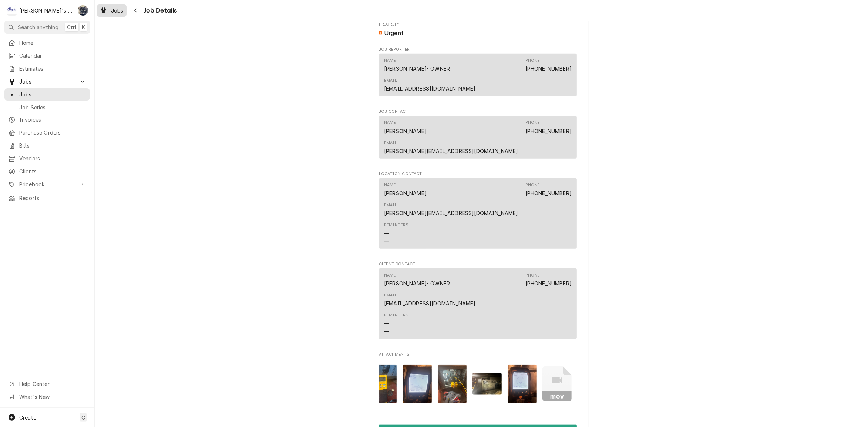
click at [119, 13] on span "Jobs" at bounding box center [117, 11] width 13 height 8
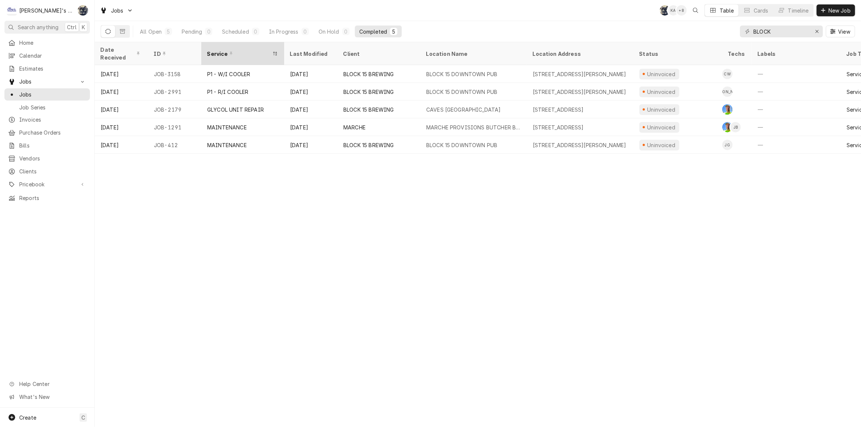
click at [235, 54] on div "Service" at bounding box center [243, 54] width 80 height 20
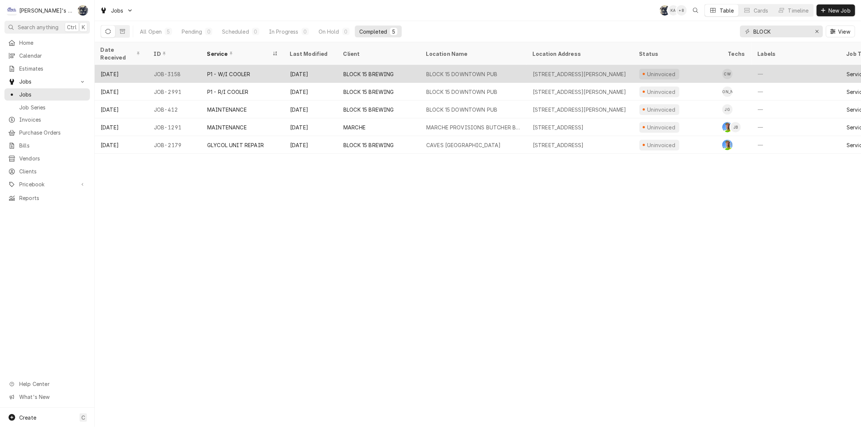
click at [312, 68] on div "[DATE]" at bounding box center [310, 74] width 53 height 18
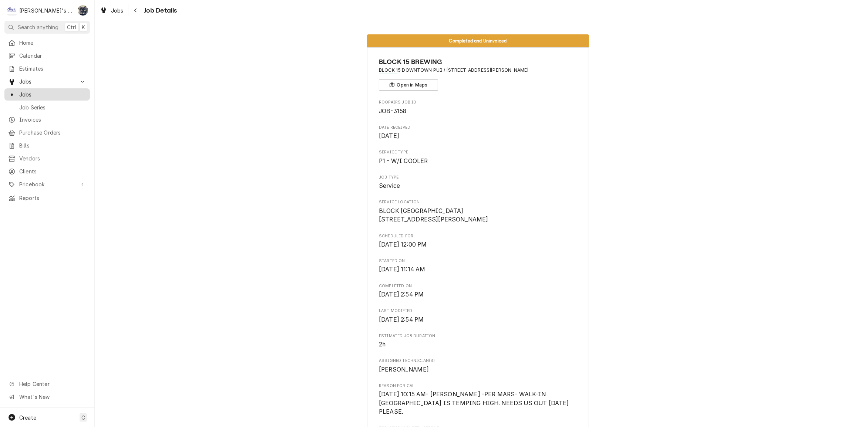
click at [42, 91] on span "Jobs" at bounding box center [52, 95] width 67 height 8
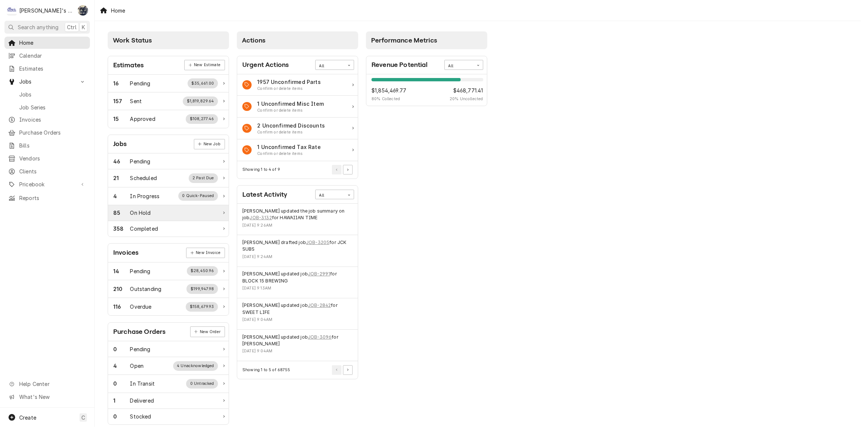
scroll to position [88, 0]
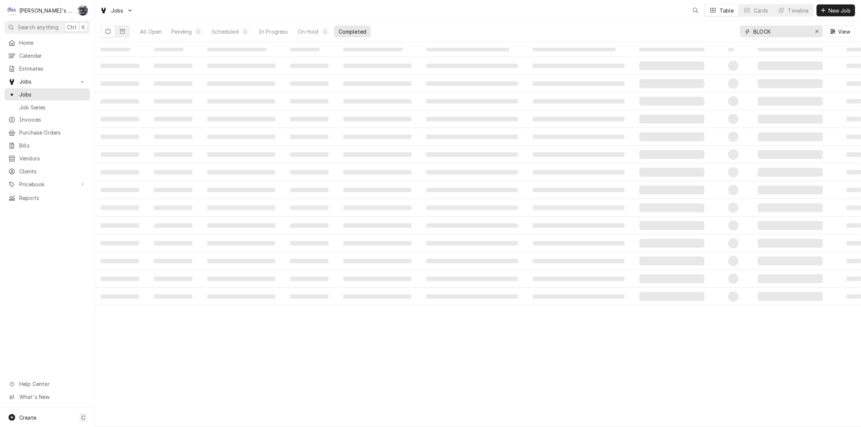
drag, startPoint x: 749, startPoint y: 28, endPoint x: 724, endPoint y: 30, distance: 24.9
click at [724, 30] on div "All Open Pending 0 Scheduled 0 In Progress On Hold 0 Completed BLOCK View" at bounding box center [478, 31] width 754 height 21
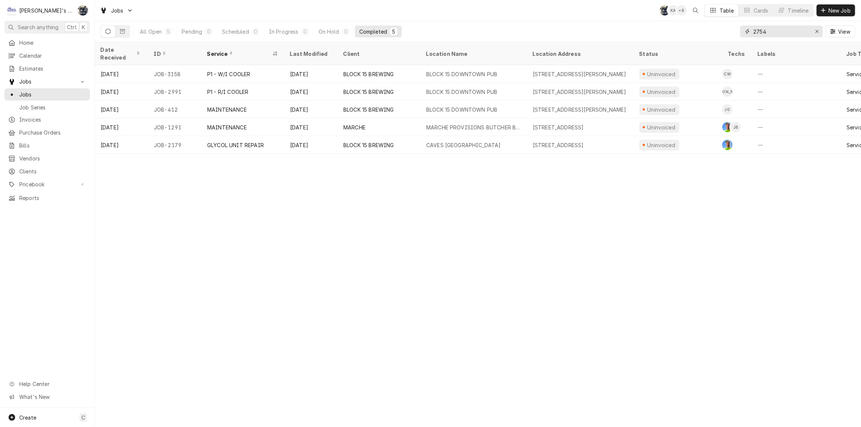
type input "2754"
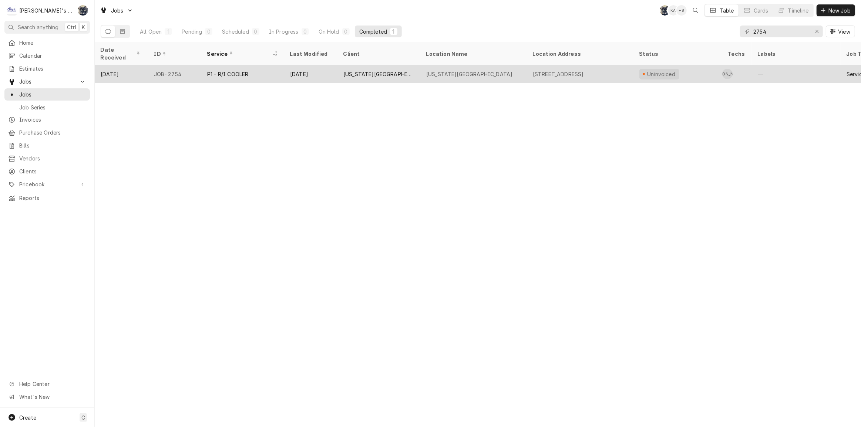
click at [565, 70] on div "[STREET_ADDRESS]" at bounding box center [558, 74] width 51 height 8
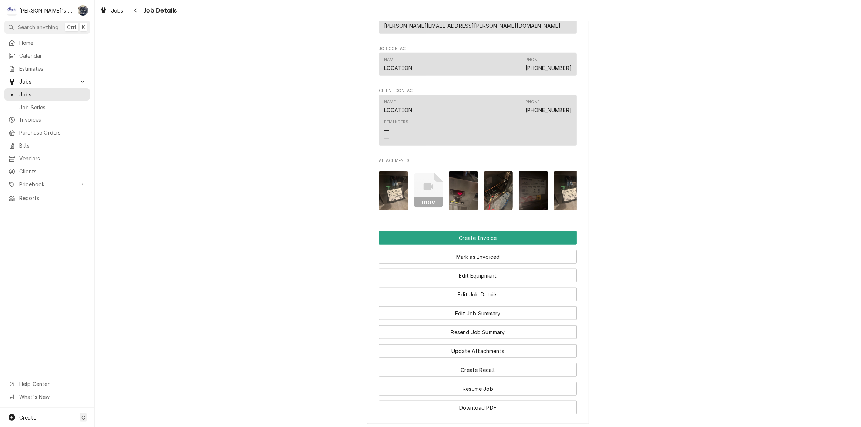
scroll to position [958, 0]
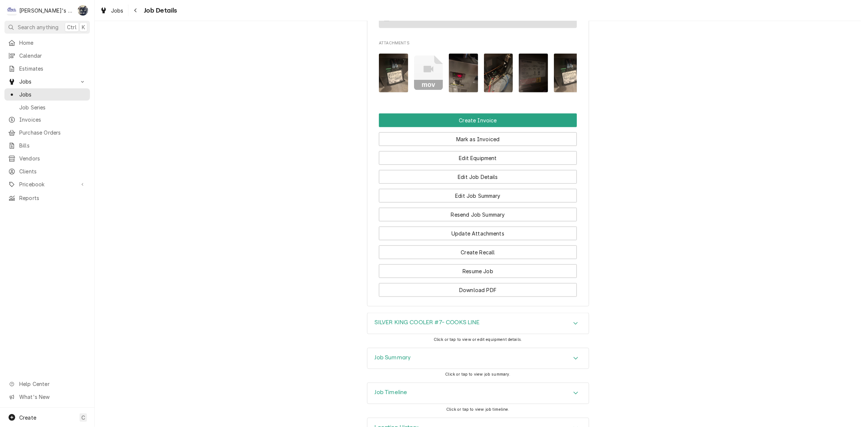
click at [469, 349] on div "Job Summary" at bounding box center [477, 359] width 221 height 21
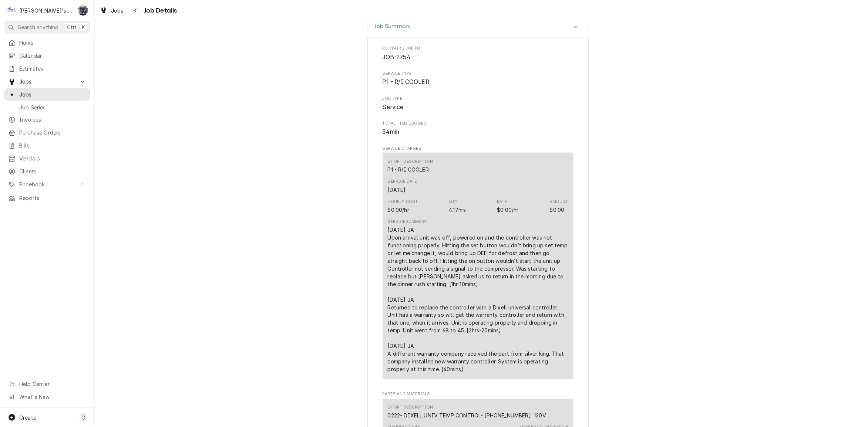
scroll to position [1395, 0]
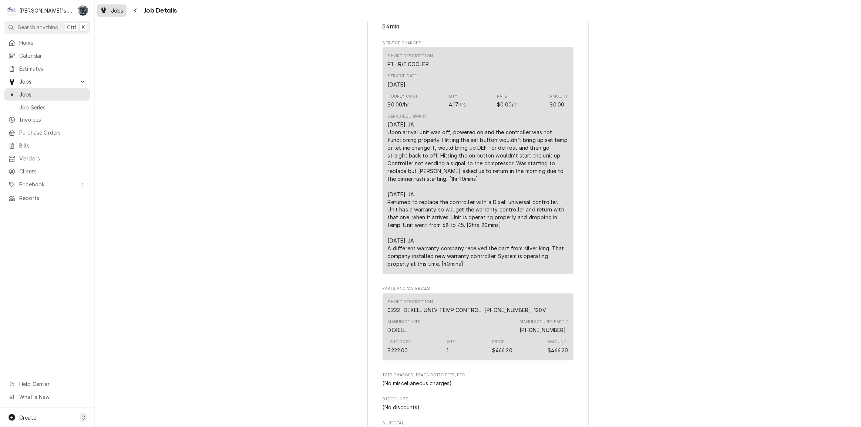
click at [120, 11] on span "Jobs" at bounding box center [117, 11] width 13 height 8
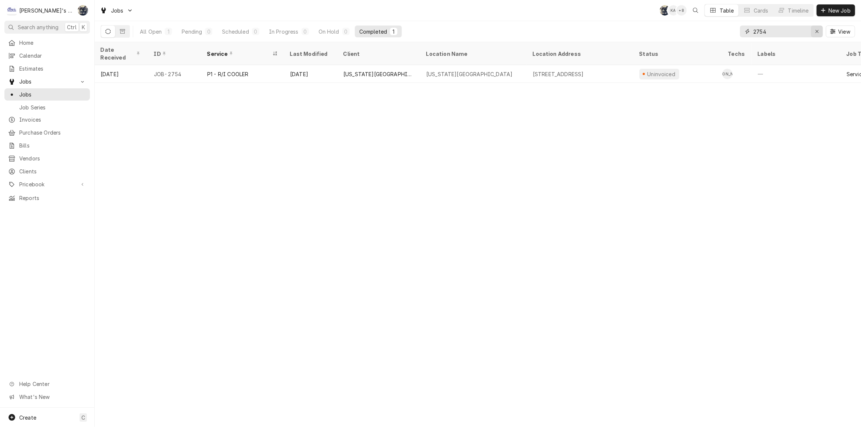
click at [815, 29] on icon "Erase input" at bounding box center [817, 31] width 4 height 5
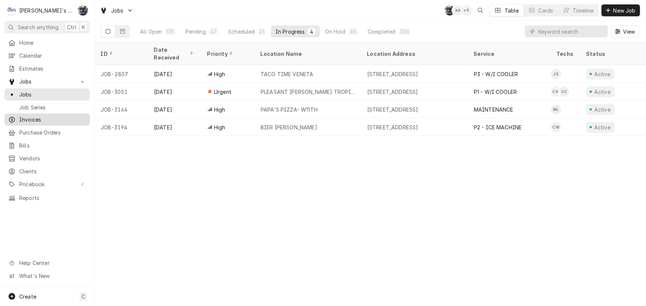
click at [58, 116] on span "Invoices" at bounding box center [52, 120] width 67 height 8
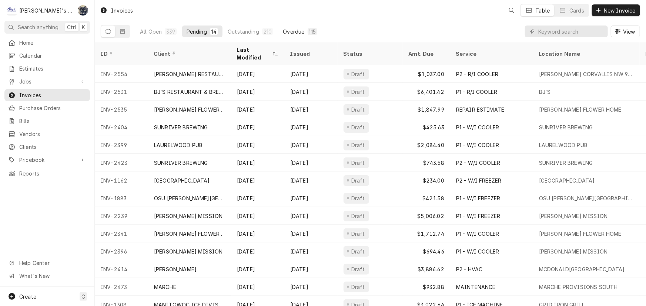
click at [307, 28] on div "115" at bounding box center [312, 31] width 10 height 7
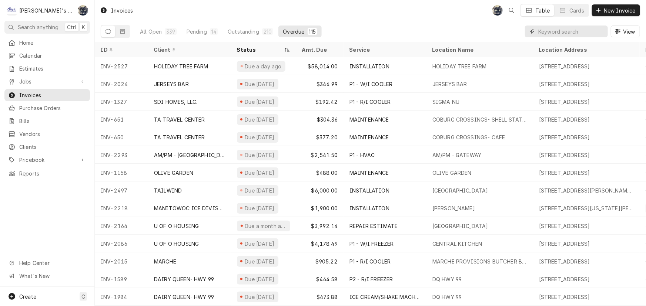
click at [550, 30] on input "Dynamic Content Wrapper" at bounding box center [571, 32] width 66 height 12
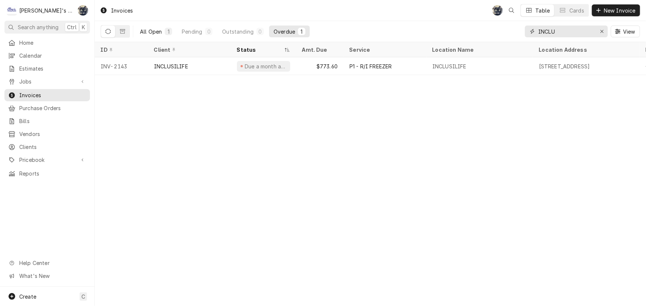
type input "INCLU"
click at [159, 32] on div "All Open" at bounding box center [151, 32] width 22 height 8
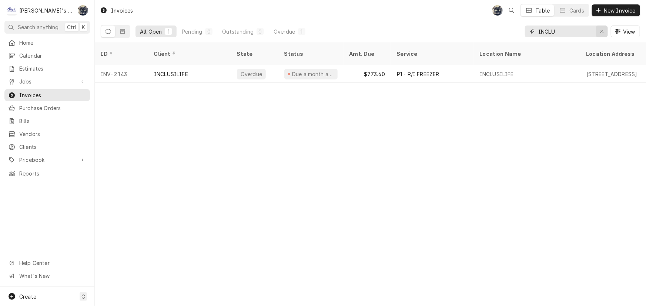
click at [600, 29] on icon "Erase input" at bounding box center [602, 31] width 4 height 5
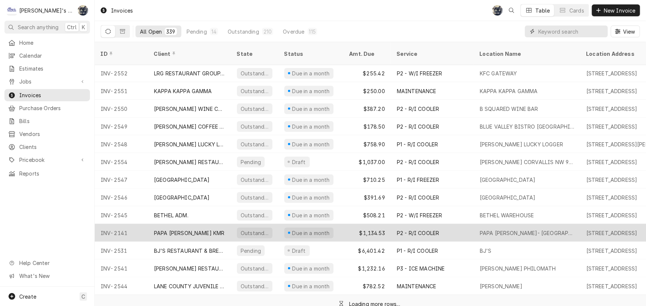
scroll to position [128, 0]
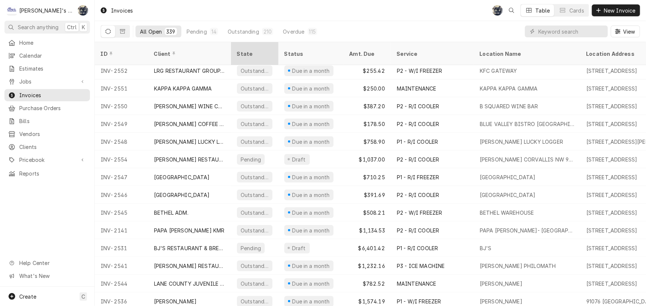
click at [252, 52] on div "State" at bounding box center [254, 54] width 44 height 20
click at [298, 50] on div "Status" at bounding box center [310, 54] width 52 height 8
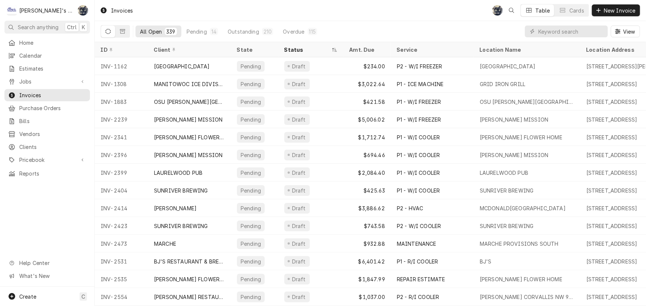
click at [298, 49] on div "Status" at bounding box center [307, 50] width 46 height 8
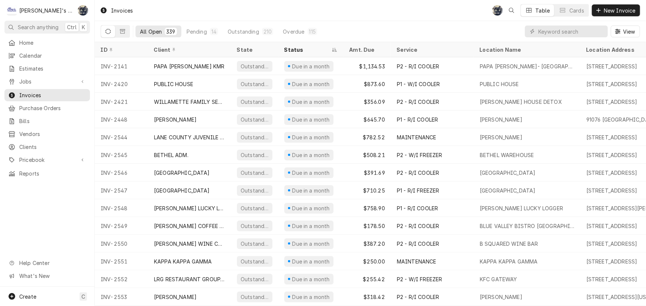
click at [298, 49] on div "Status" at bounding box center [307, 50] width 46 height 8
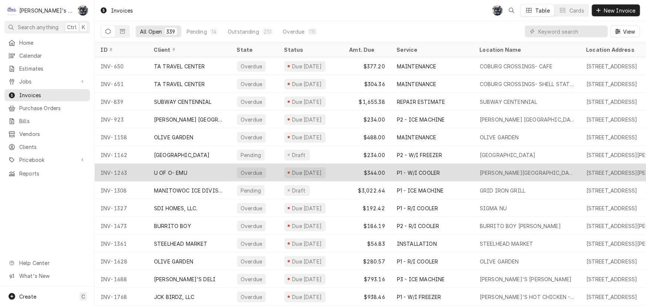
click at [303, 173] on div "Due [DATE]" at bounding box center [306, 173] width 31 height 8
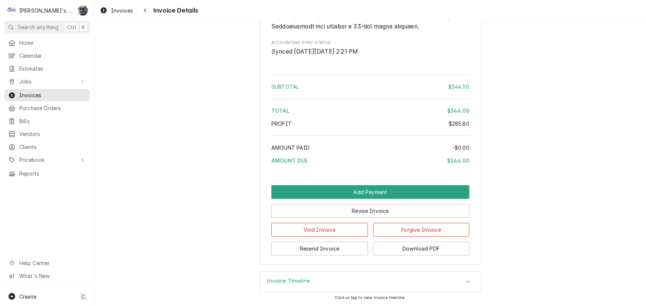
scroll to position [1117, 0]
click at [326, 252] on button "Resend Invoice" at bounding box center [319, 249] width 97 height 14
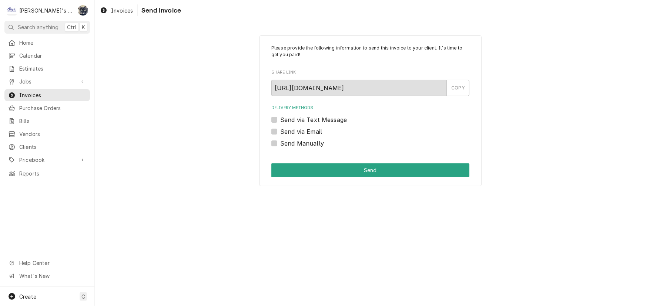
click at [280, 132] on label "Send via Email" at bounding box center [301, 131] width 42 height 9
click at [280, 132] on input "Send via Email" at bounding box center [379, 135] width 198 height 16
checkbox input "true"
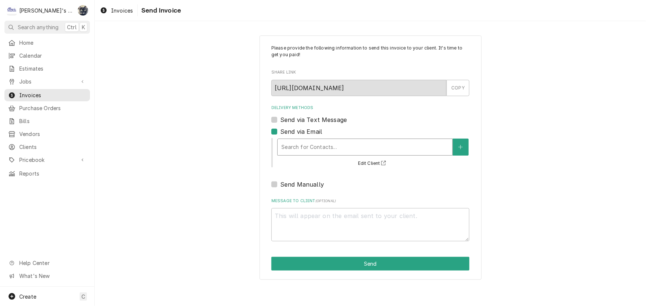
click at [322, 142] on div "Delivery Methods" at bounding box center [364, 147] width 167 height 13
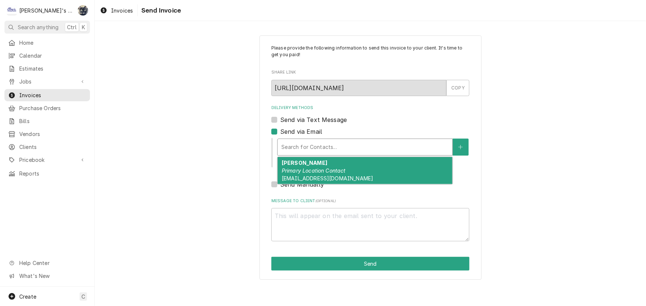
click at [502, 122] on div "Please provide the following information to send this invoice to your client. I…" at bounding box center [370, 158] width 551 height 258
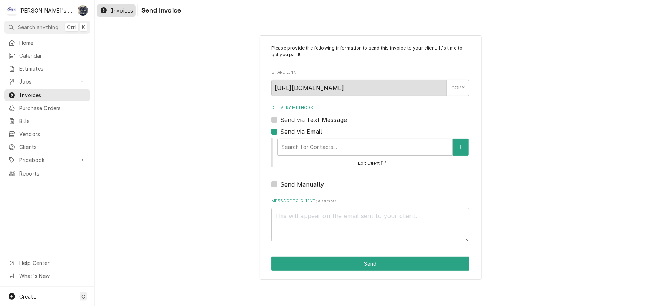
click at [116, 10] on span "Invoices" at bounding box center [122, 11] width 22 height 8
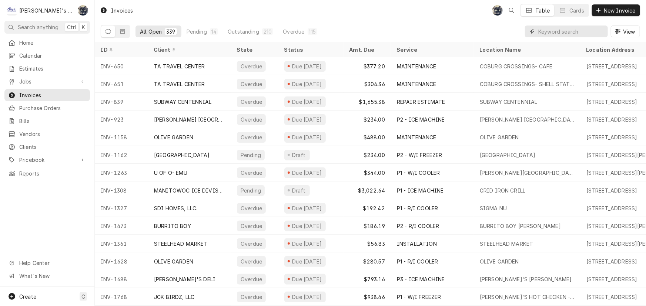
click at [548, 31] on input "Dynamic Content Wrapper" at bounding box center [571, 32] width 66 height 12
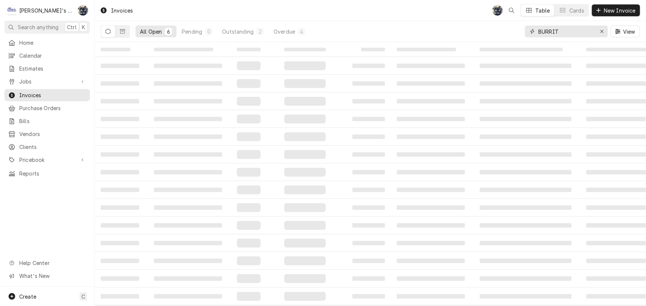
type input "BURRITO"
